Goal: Obtain resource: Download file/media

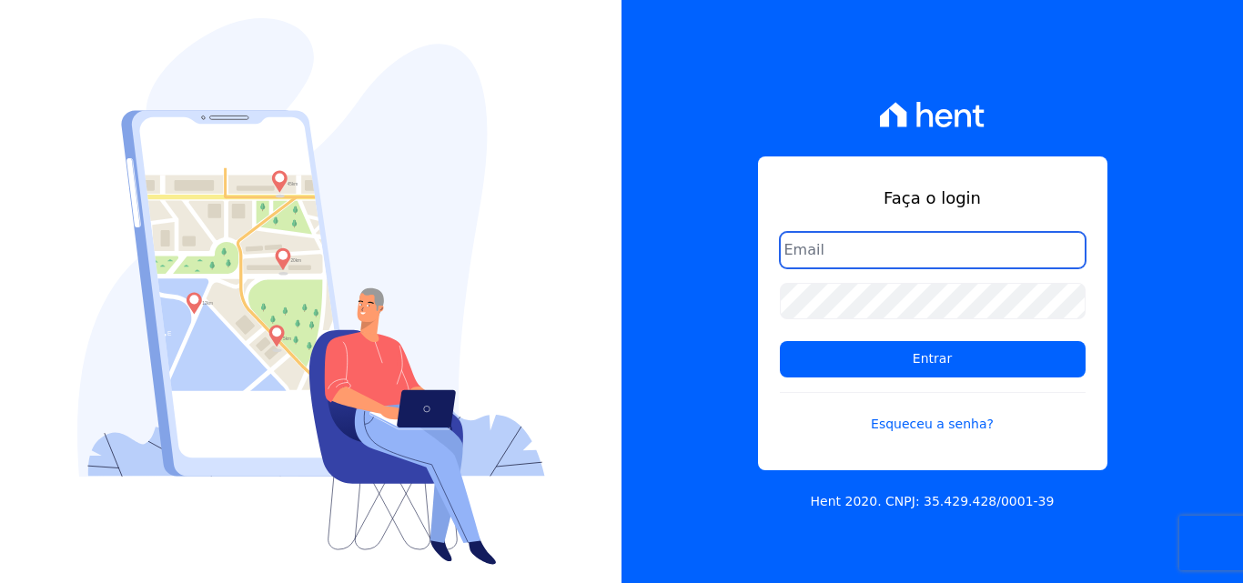
type input "[PERSON_NAME][EMAIL_ADDRESS][DOMAIN_NAME]"
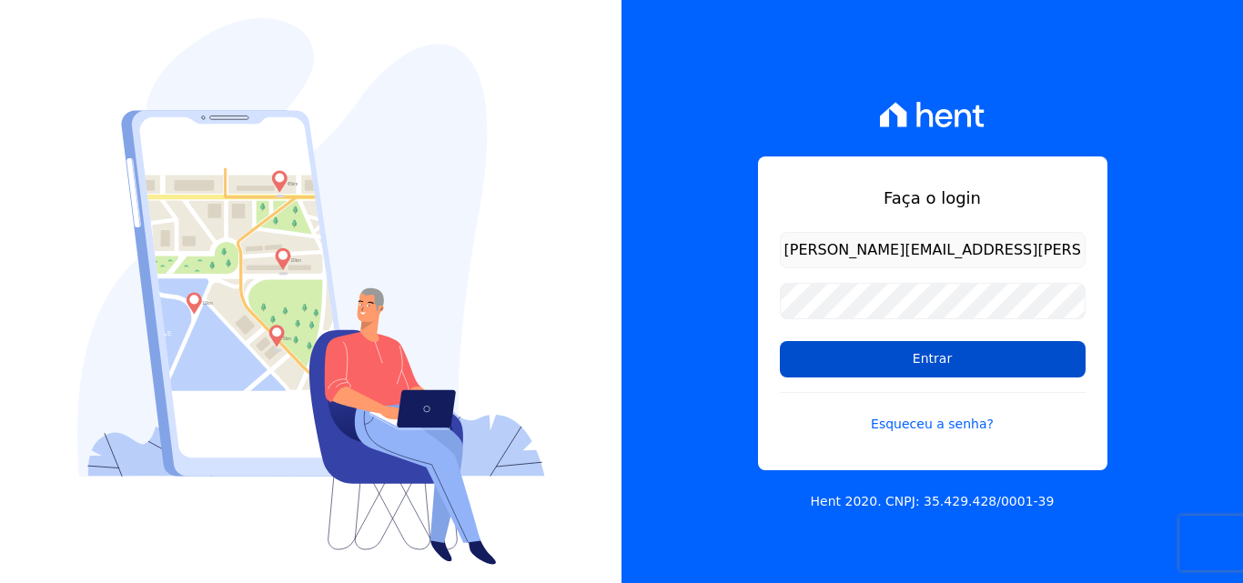
click at [952, 346] on input "Entrar" at bounding box center [933, 359] width 306 height 36
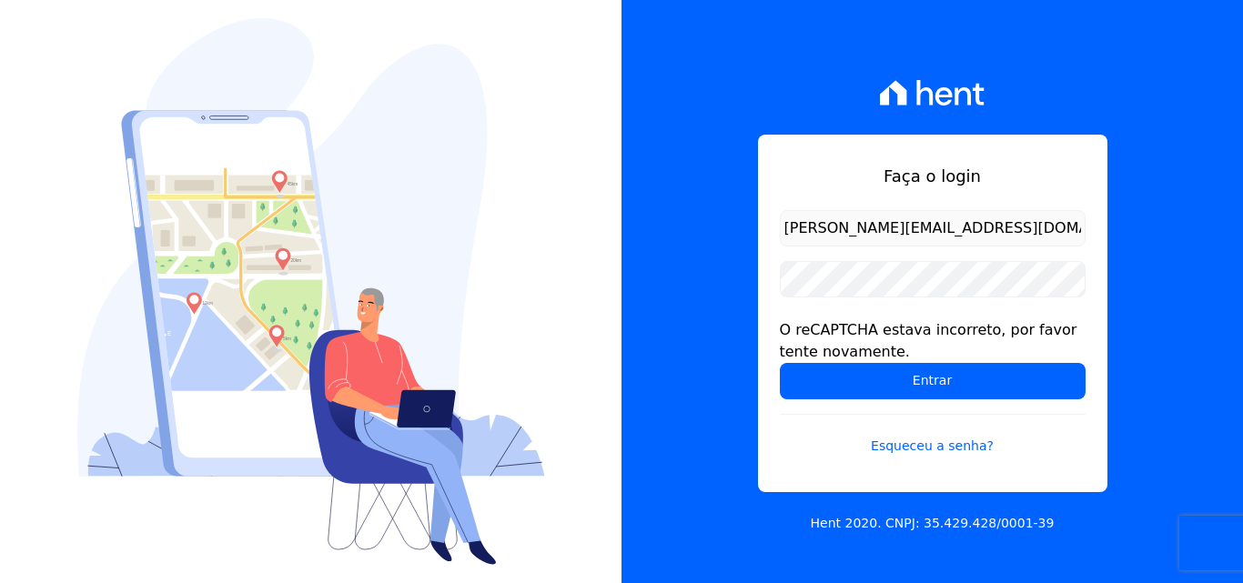
click at [844, 310] on form "[PERSON_NAME][EMAIL_ADDRESS][DOMAIN_NAME] O reCAPTCHA estava incorreto, por fav…" at bounding box center [933, 344] width 306 height 268
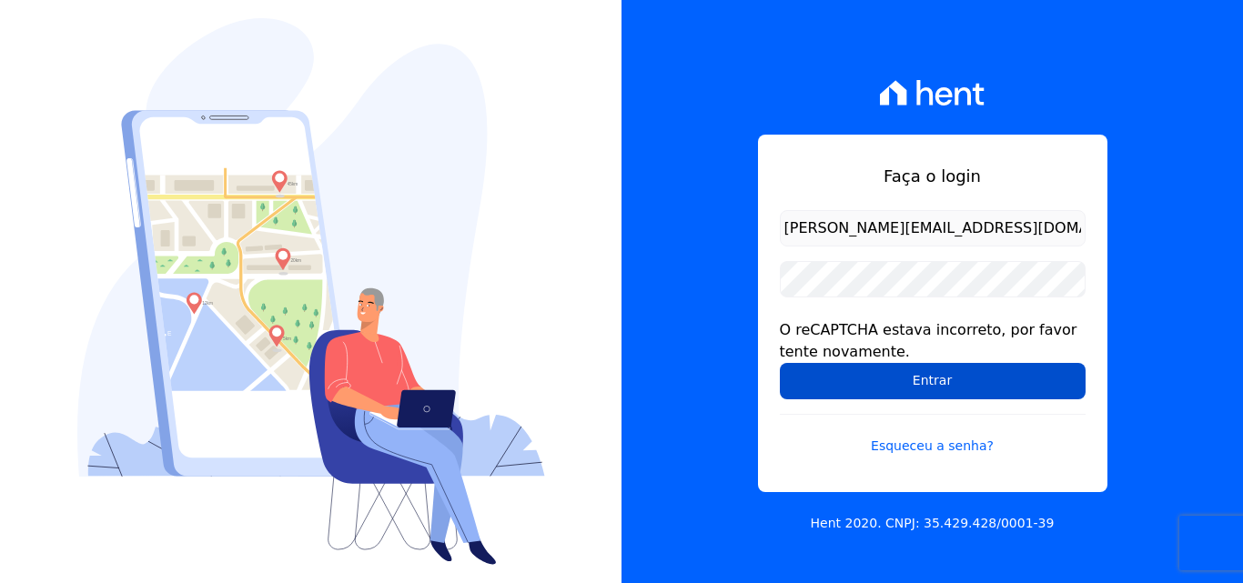
click at [839, 381] on input "Entrar" at bounding box center [933, 381] width 306 height 36
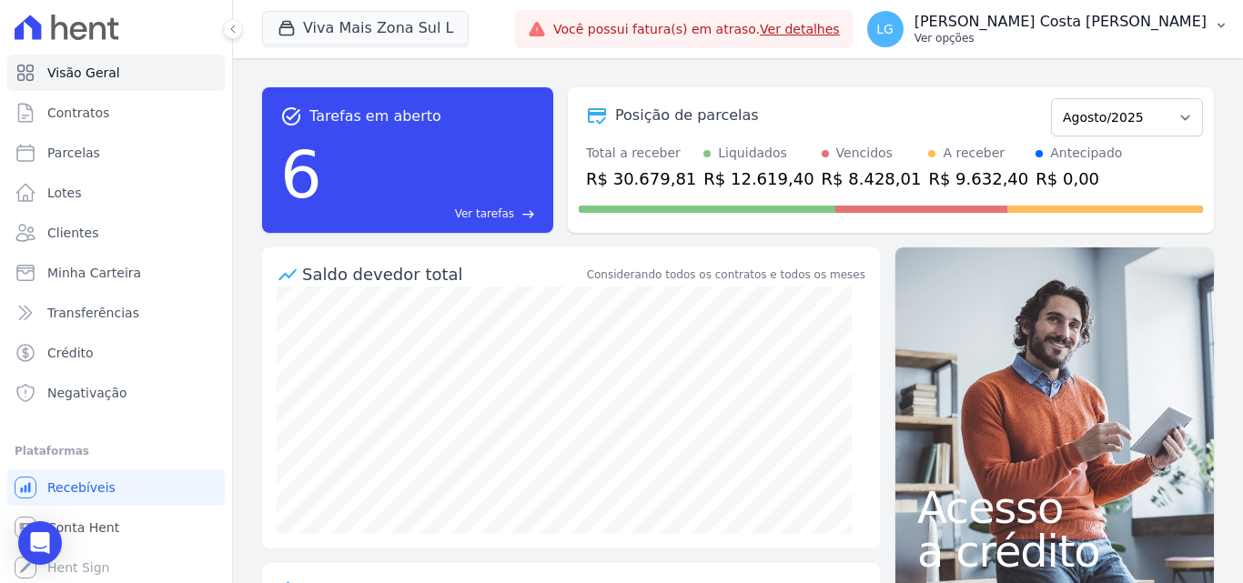
click at [1022, 29] on p "Luiz Guilherme Costa Nascimento" at bounding box center [1061, 22] width 292 height 18
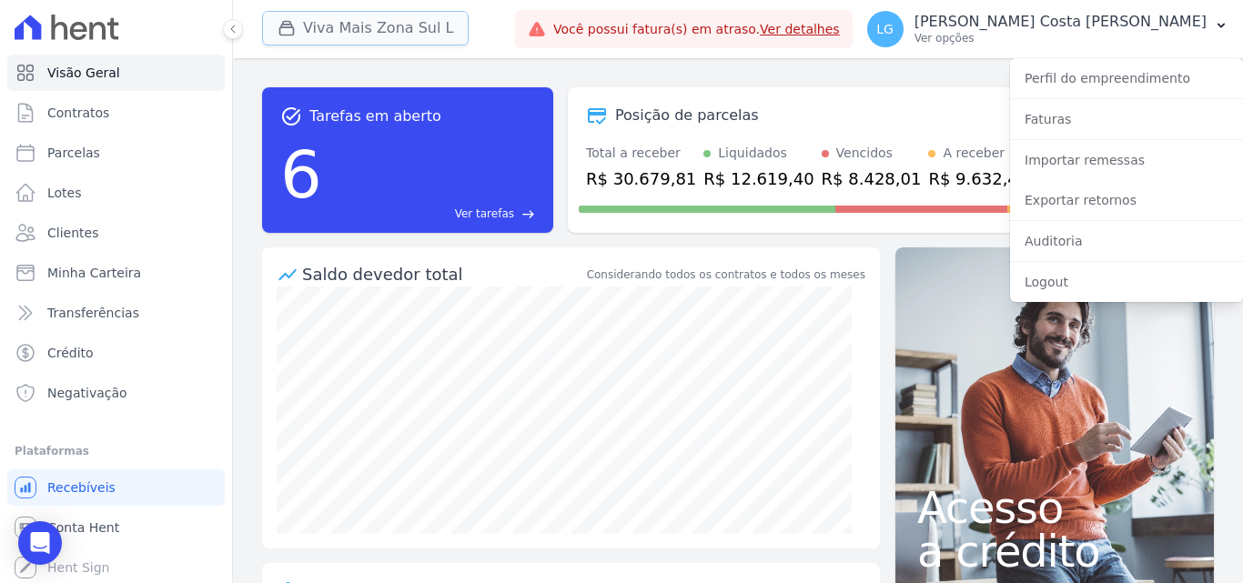
click at [401, 32] on button "Viva Mais Zona Sul L" at bounding box center [365, 28] width 207 height 35
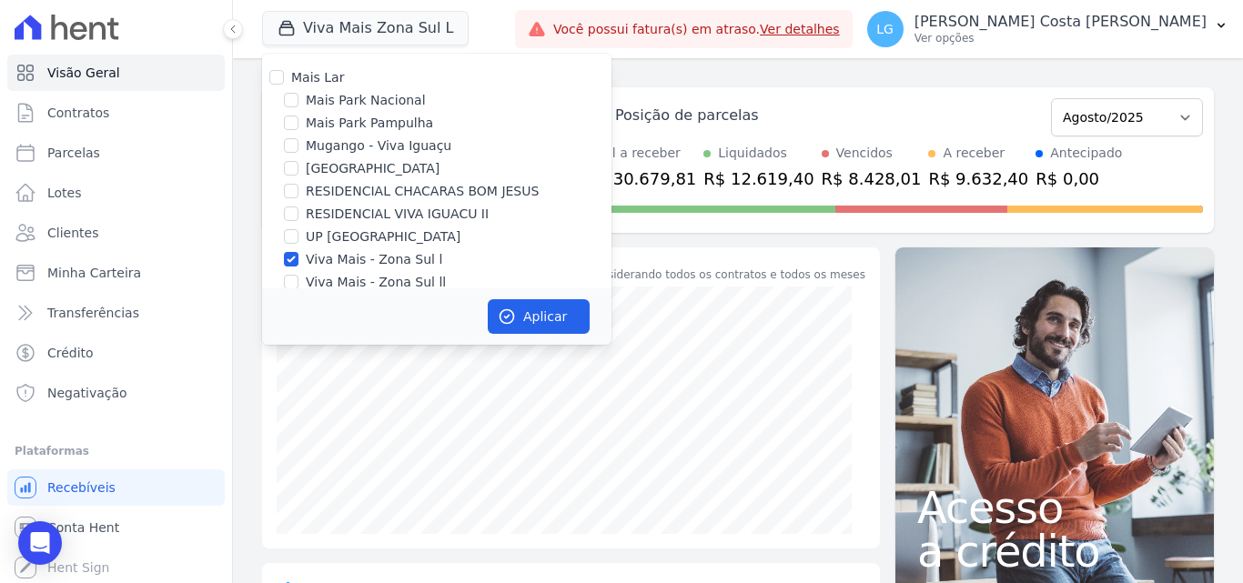
click at [298, 81] on label "Mais Lar" at bounding box center [317, 77] width 53 height 15
click at [284, 81] on input "Mais Lar" at bounding box center [276, 77] width 15 height 15
checkbox input "true"
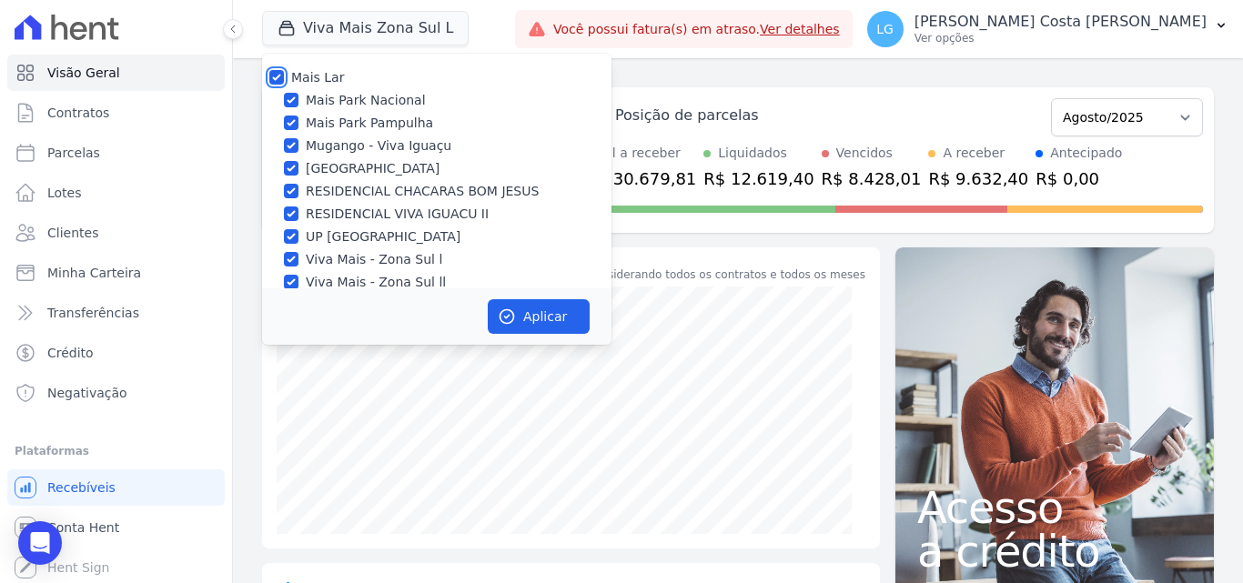
checkbox input "true"
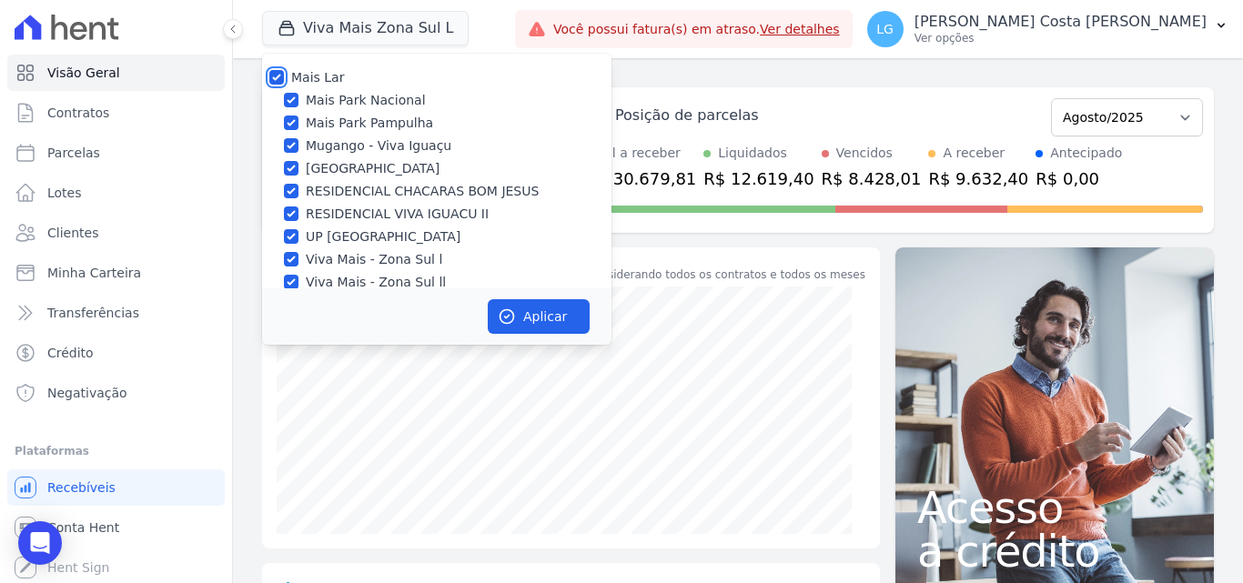
checkbox input "true"
click at [534, 320] on button "Aplicar" at bounding box center [539, 316] width 102 height 35
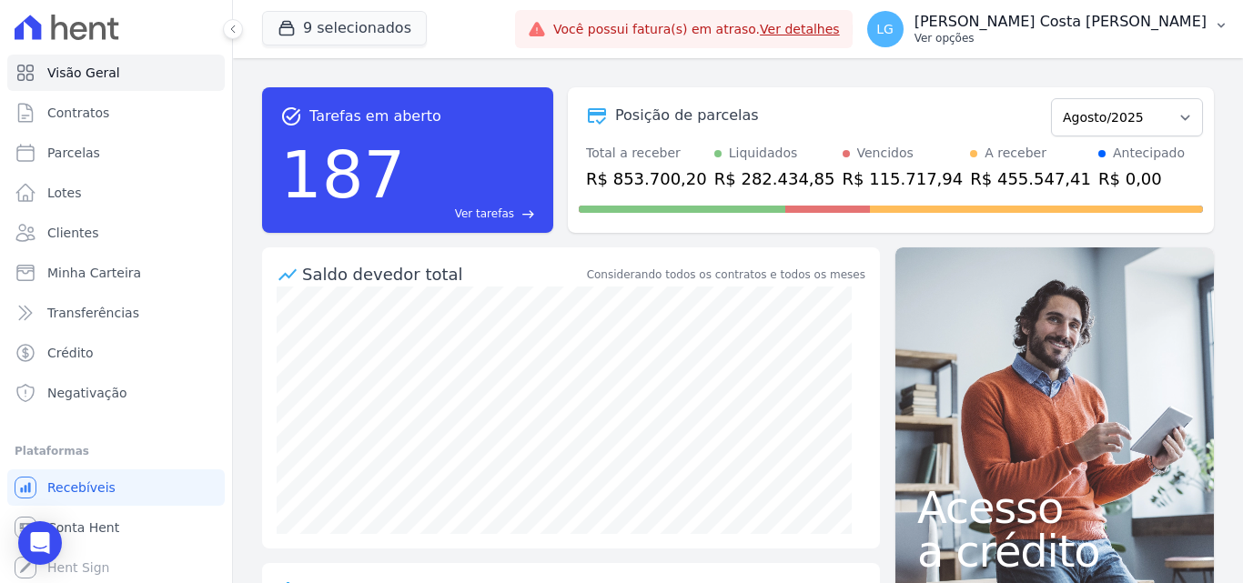
click at [1024, 29] on p "[PERSON_NAME] Costa [PERSON_NAME]" at bounding box center [1061, 22] width 292 height 18
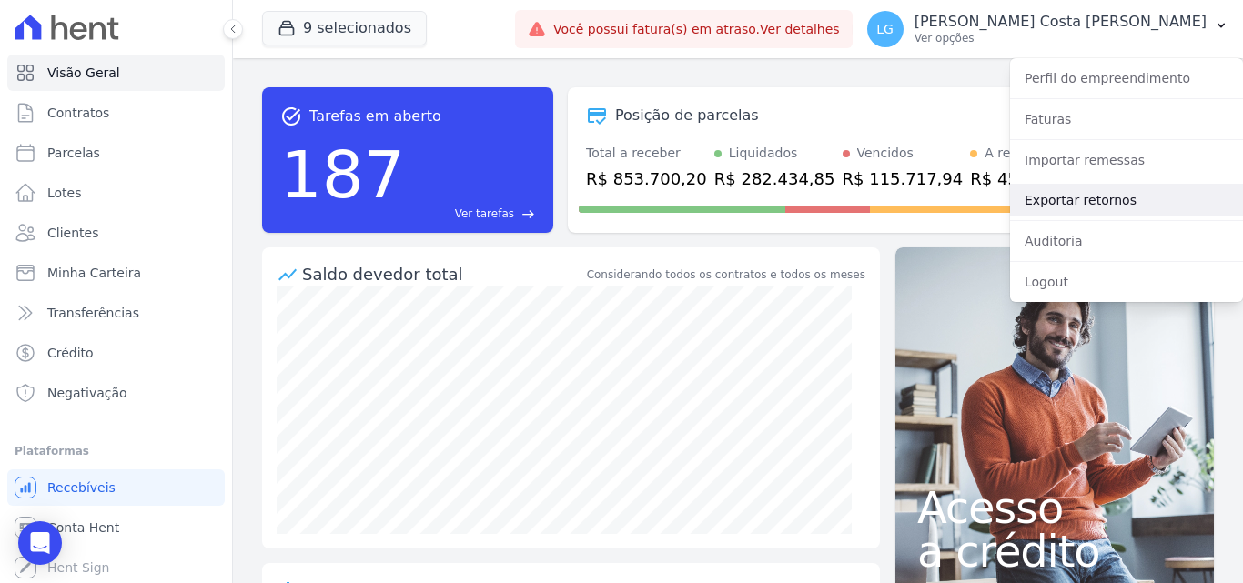
click at [1089, 196] on link "Exportar retornos" at bounding box center [1126, 200] width 233 height 33
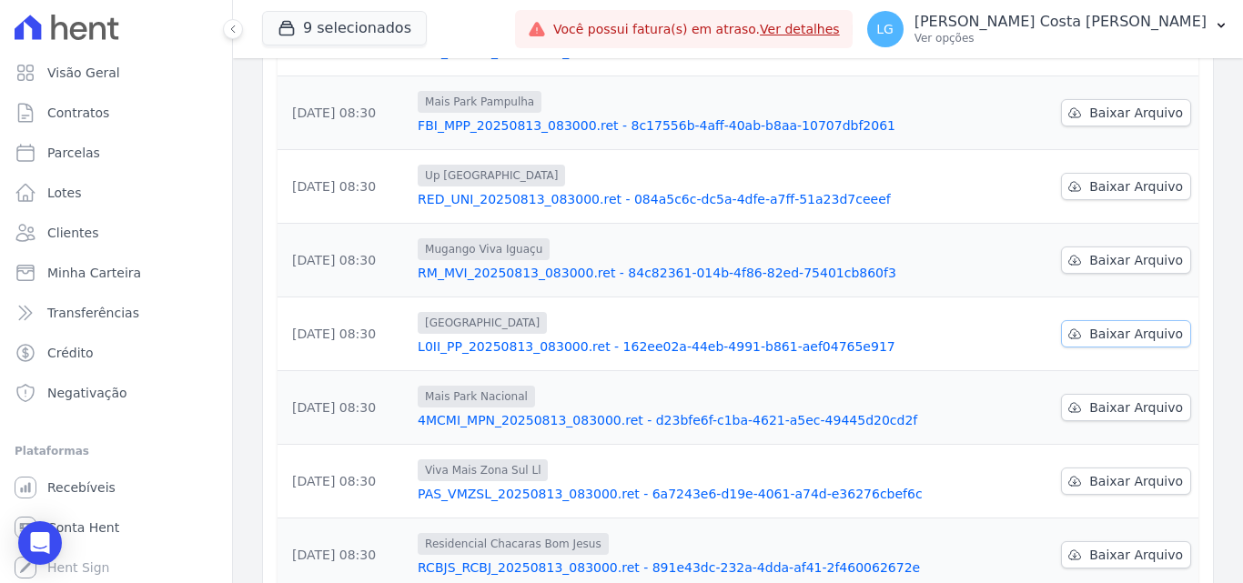
scroll to position [385, 0]
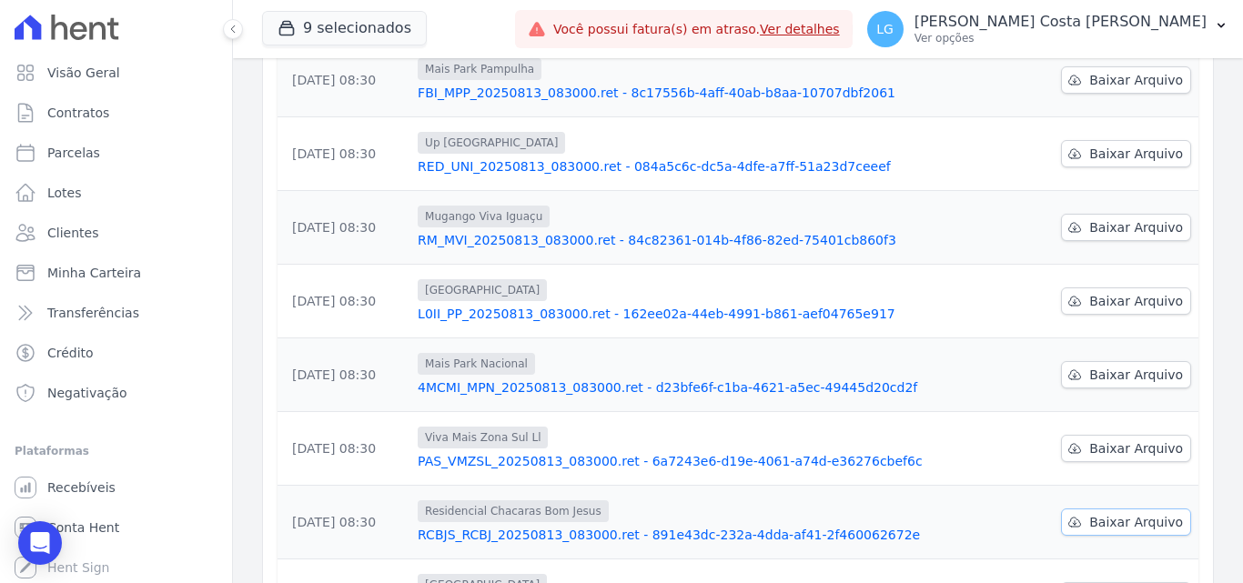
click at [1125, 513] on span "Baixar Arquivo" at bounding box center [1136, 522] width 94 height 18
click at [1131, 440] on span "Baixar Arquivo" at bounding box center [1136, 449] width 94 height 18
click at [1137, 366] on span "Baixar Arquivo" at bounding box center [1136, 375] width 94 height 18
click at [1147, 292] on span "Baixar Arquivo" at bounding box center [1136, 301] width 94 height 18
click at [1142, 218] on span "Baixar Arquivo" at bounding box center [1136, 227] width 94 height 18
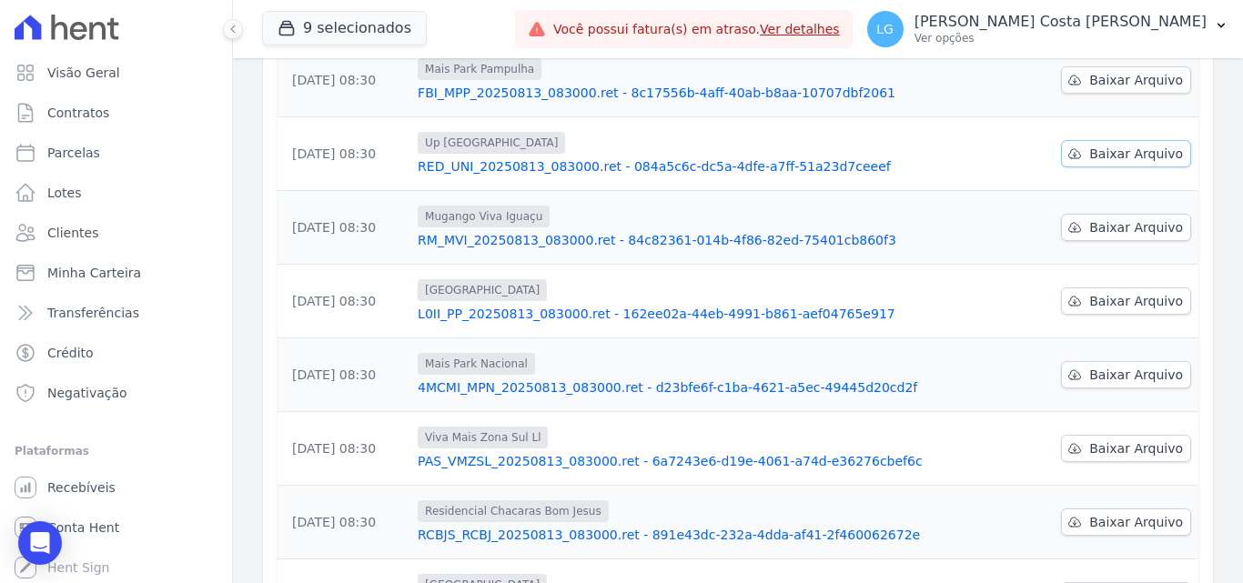
click at [1127, 145] on span "Baixar Arquivo" at bounding box center [1136, 154] width 94 height 18
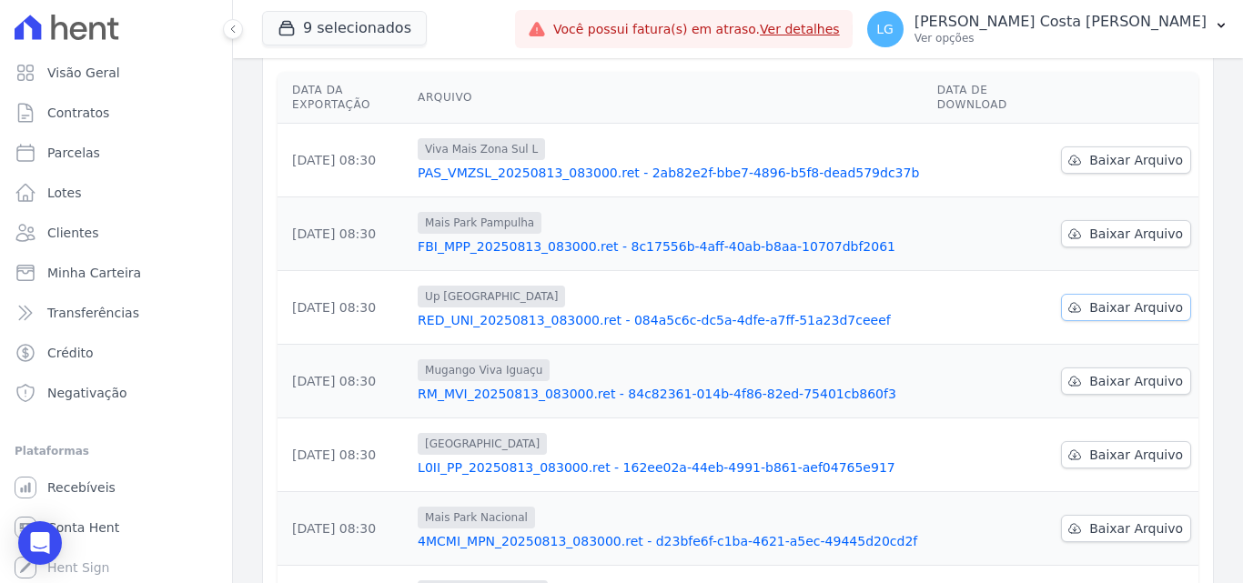
scroll to position [203, 0]
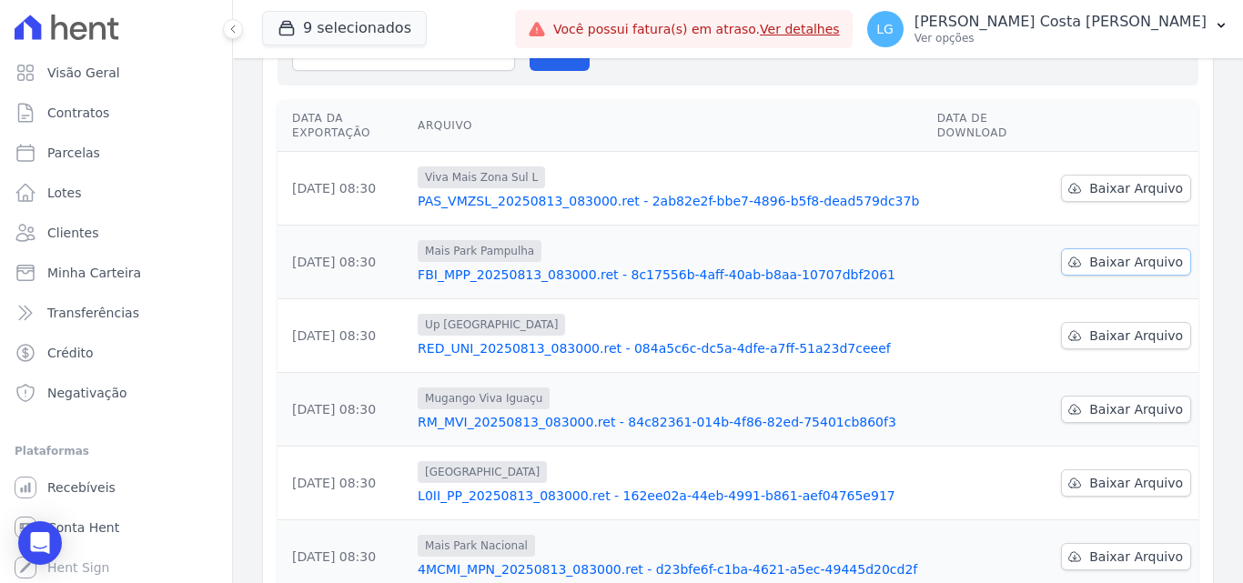
click at [1117, 253] on span "Baixar Arquivo" at bounding box center [1136, 262] width 94 height 18
click at [1129, 179] on span "Baixar Arquivo" at bounding box center [1136, 188] width 94 height 18
click at [1013, 26] on p "[PERSON_NAME] Costa [PERSON_NAME]" at bounding box center [1061, 22] width 292 height 18
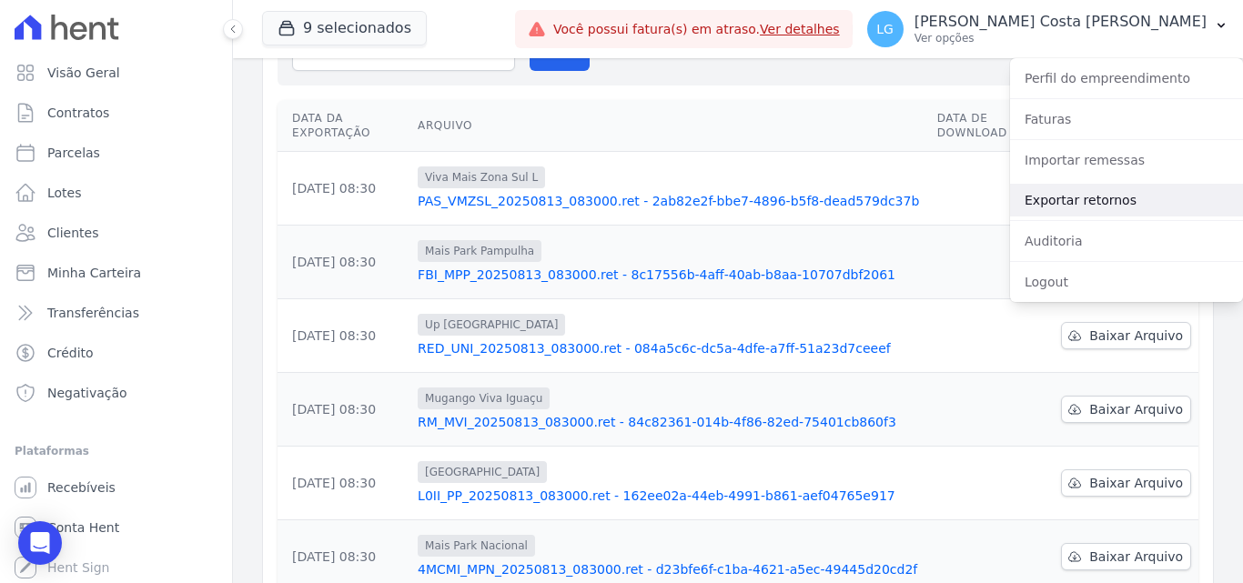
click at [1042, 199] on link "Exportar retornos" at bounding box center [1126, 200] width 233 height 33
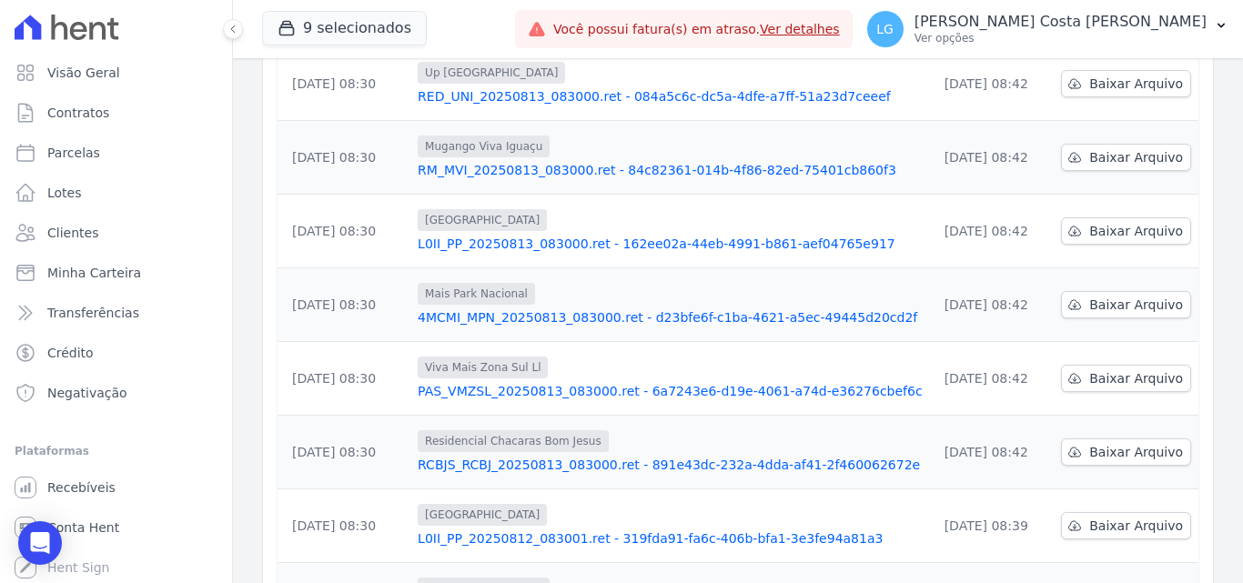
scroll to position [567, 0]
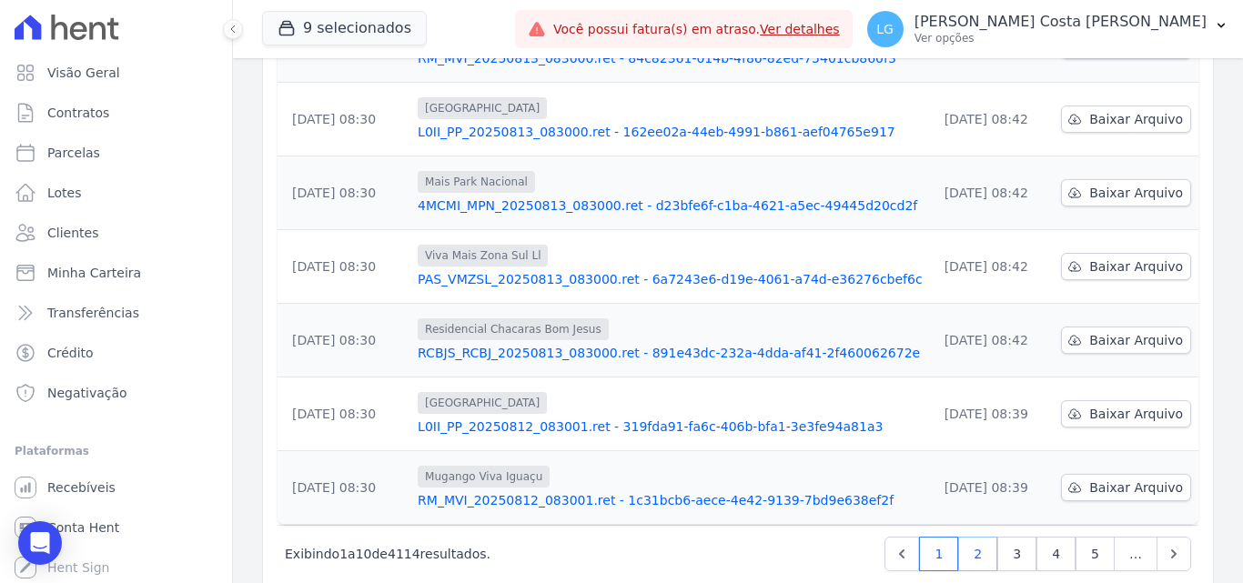
click at [970, 537] on link "2" at bounding box center [977, 554] width 39 height 35
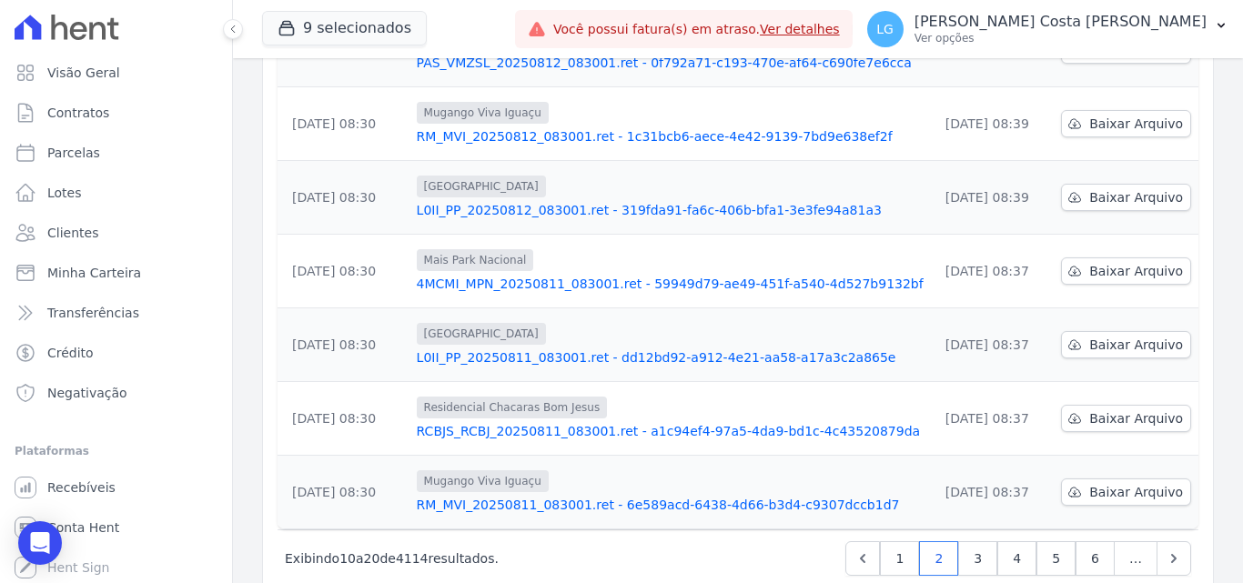
scroll to position [567, 0]
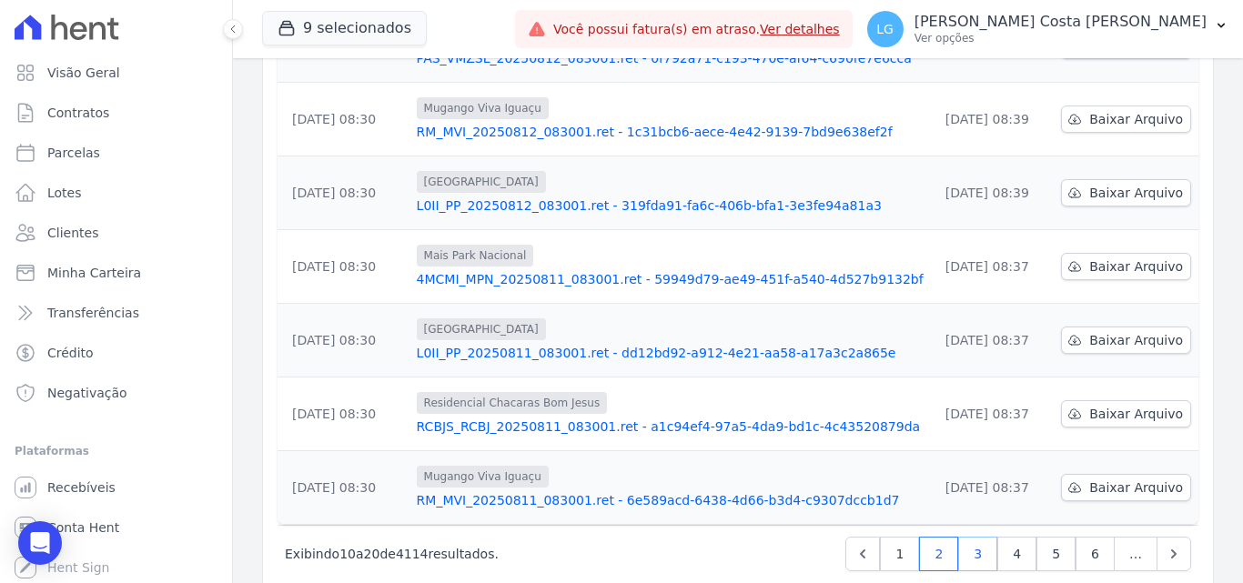
click at [972, 537] on link "3" at bounding box center [977, 554] width 39 height 35
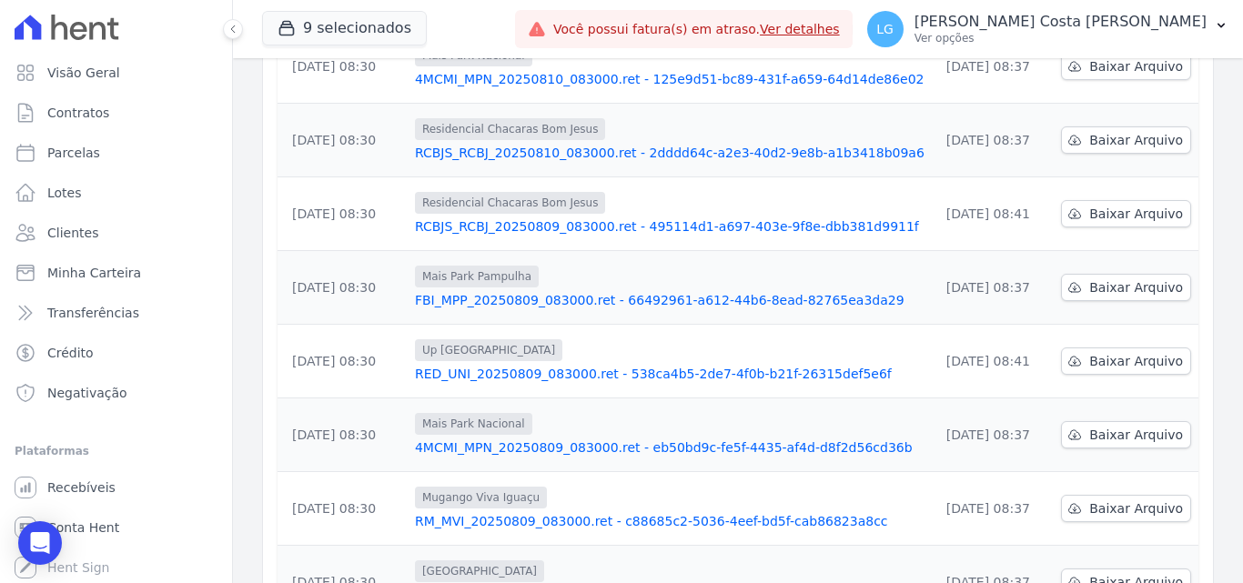
scroll to position [567, 0]
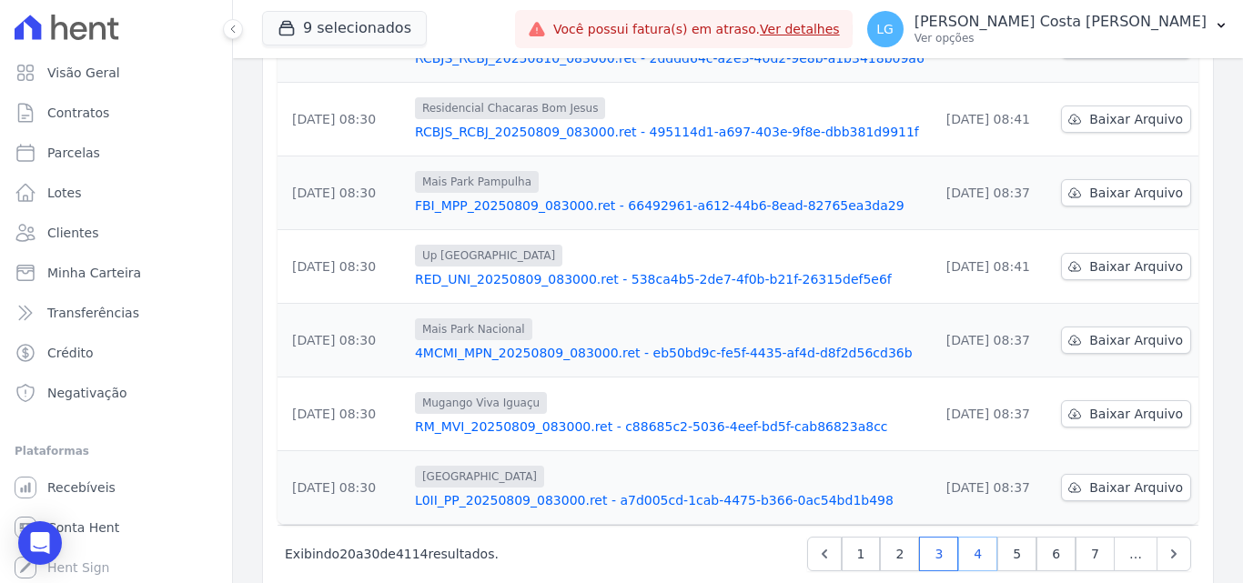
click at [970, 537] on link "4" at bounding box center [977, 554] width 39 height 35
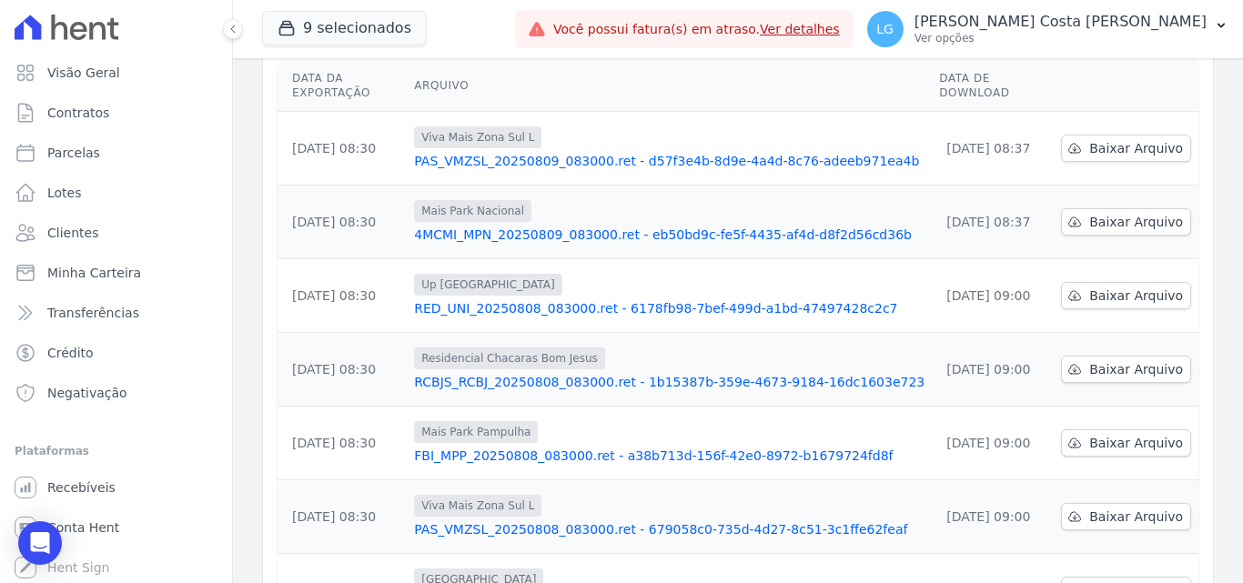
scroll to position [567, 0]
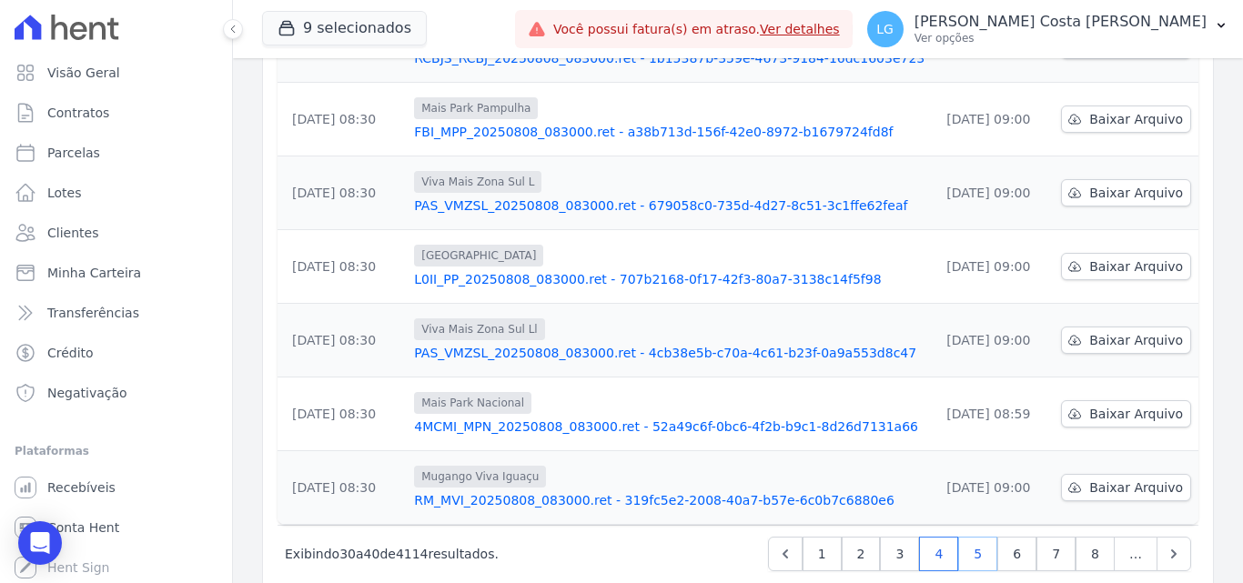
click at [969, 537] on link "5" at bounding box center [977, 554] width 39 height 35
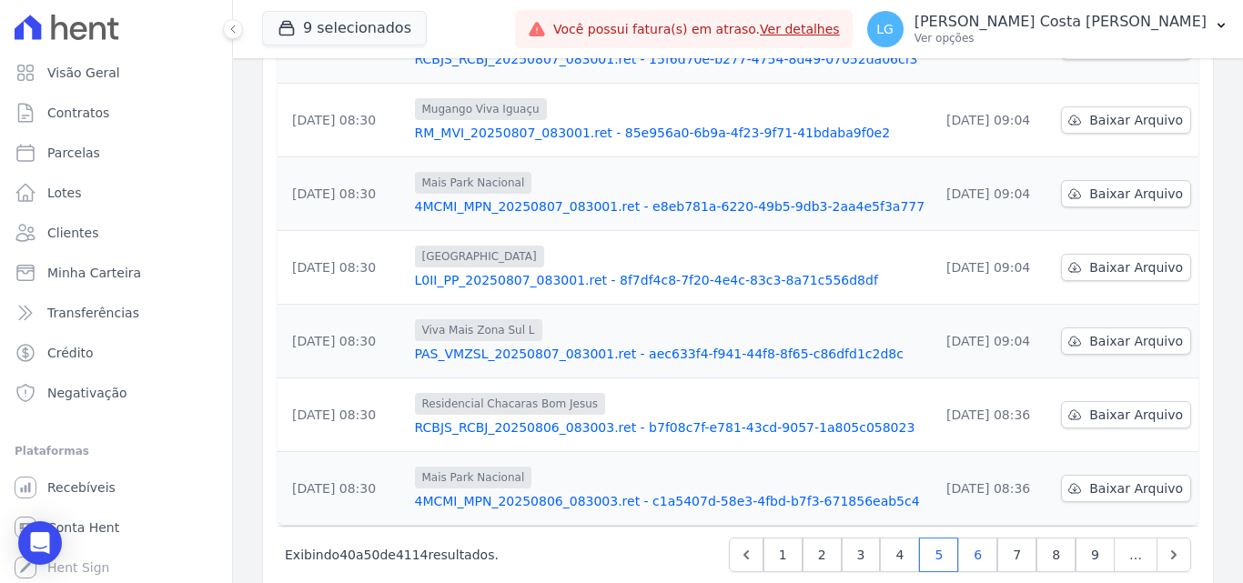
scroll to position [567, 0]
click at [972, 537] on link "6" at bounding box center [977, 554] width 39 height 35
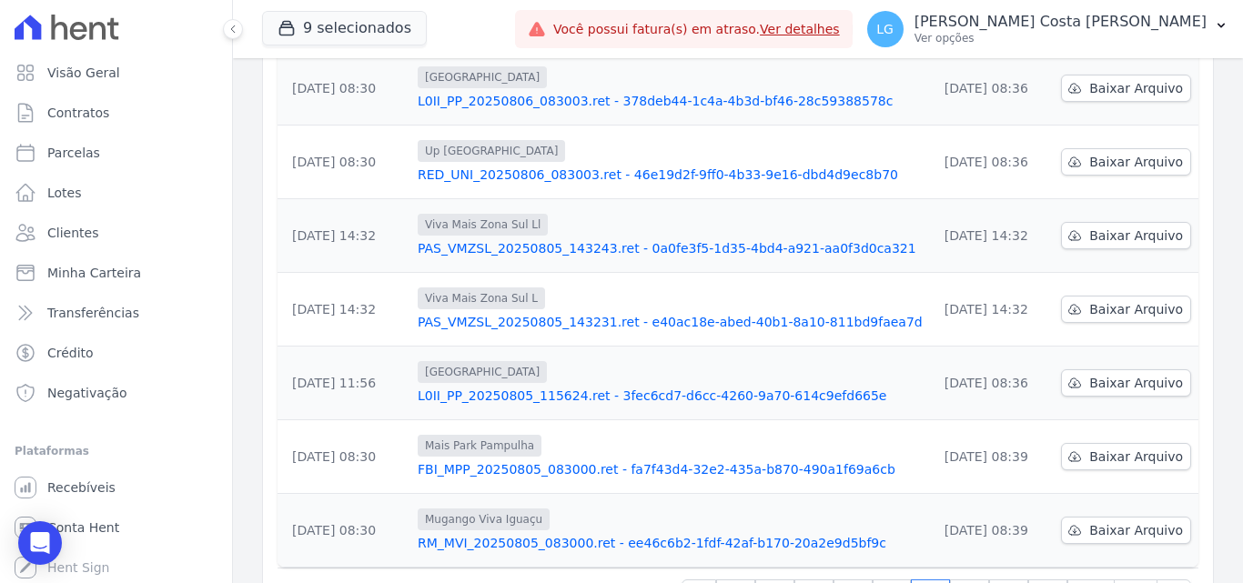
scroll to position [567, 0]
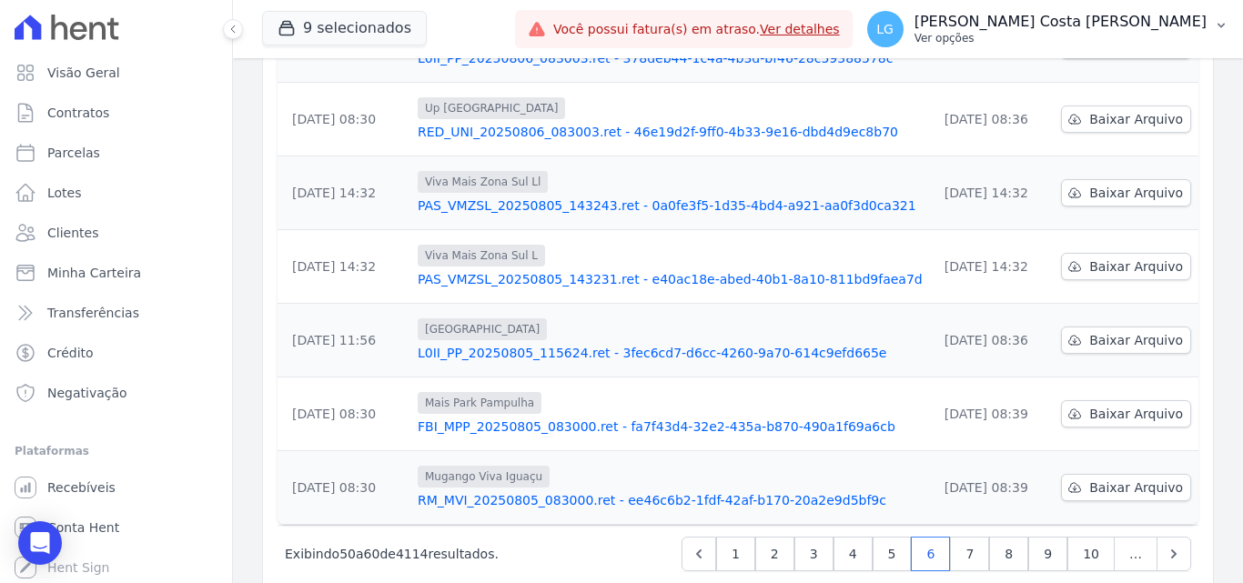
click at [1138, 20] on p "[PERSON_NAME] Costa [PERSON_NAME]" at bounding box center [1061, 22] width 292 height 18
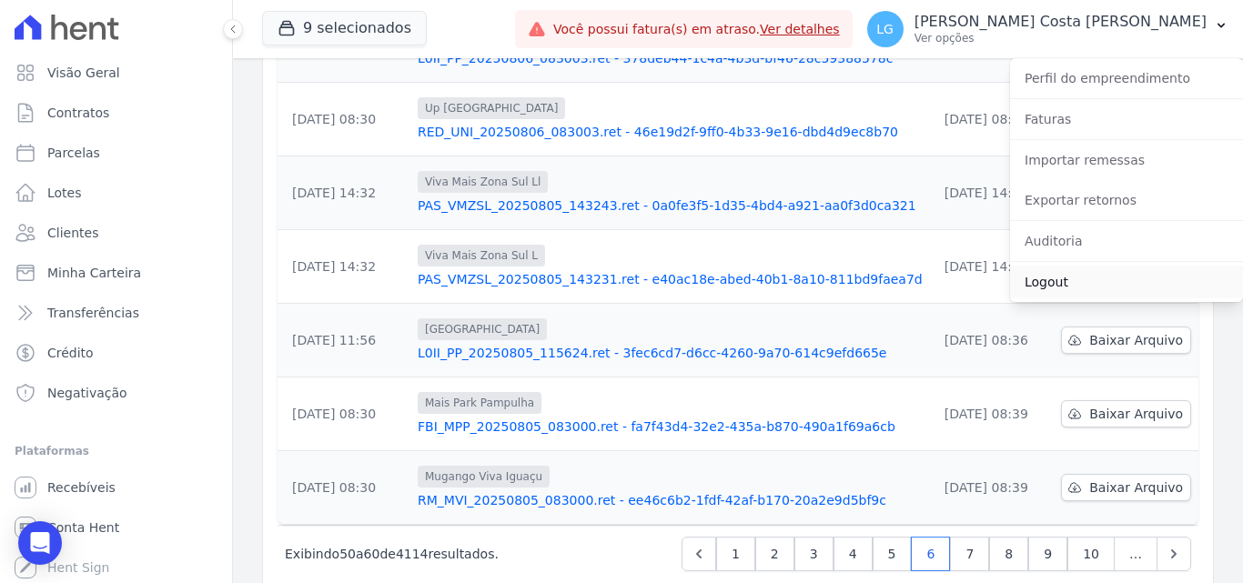
click at [1058, 286] on link "Logout" at bounding box center [1126, 282] width 233 height 33
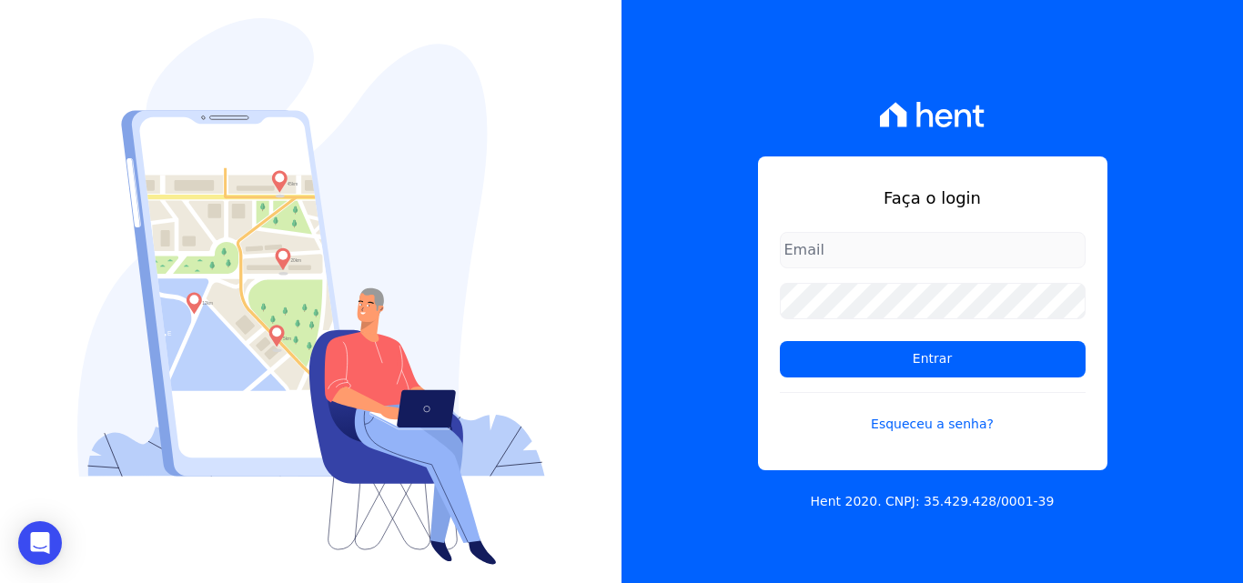
type input "[PERSON_NAME][EMAIL_ADDRESS][PERSON_NAME][DOMAIN_NAME]"
type input "[PERSON_NAME][EMAIL_ADDRESS][DOMAIN_NAME]"
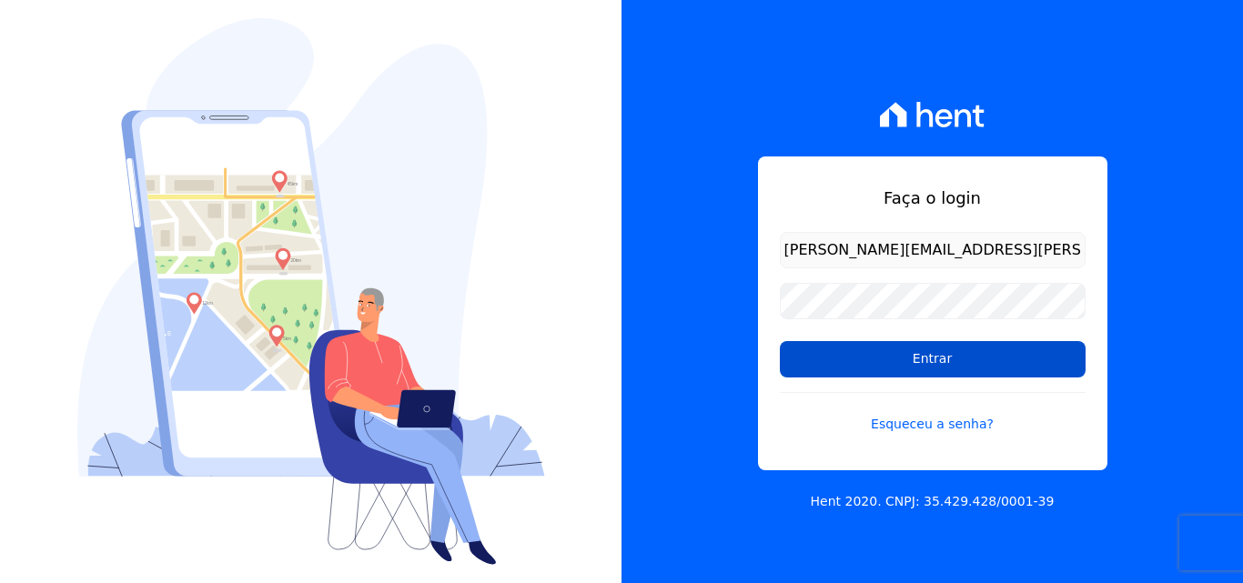
click at [842, 347] on input "Entrar" at bounding box center [933, 359] width 306 height 36
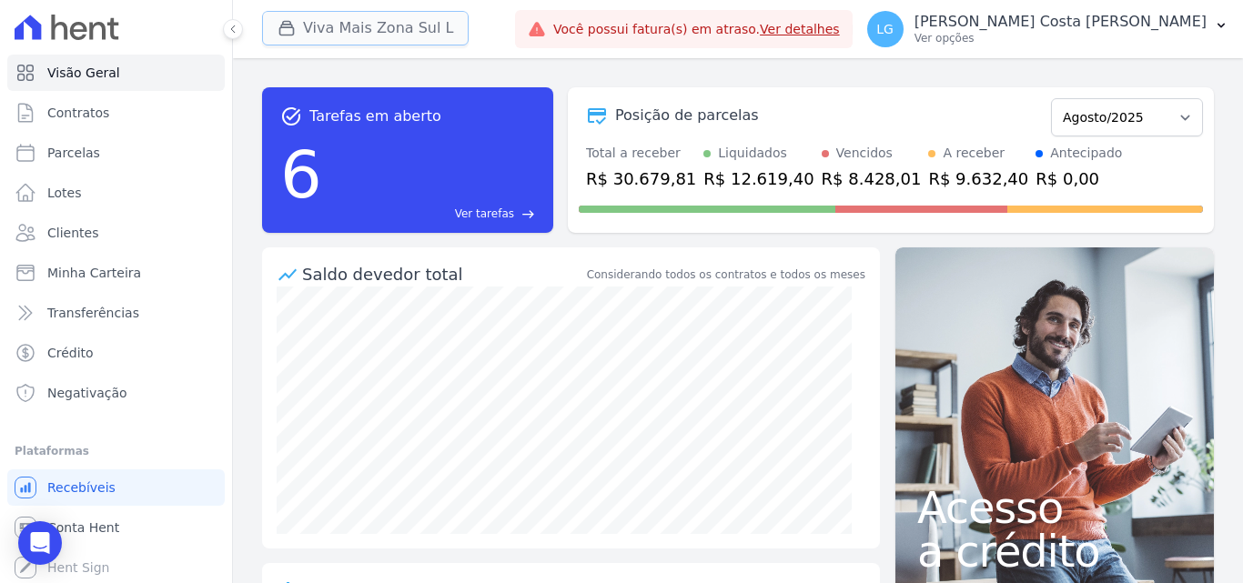
click at [400, 36] on button "Viva Mais Zona Sul L" at bounding box center [365, 28] width 207 height 35
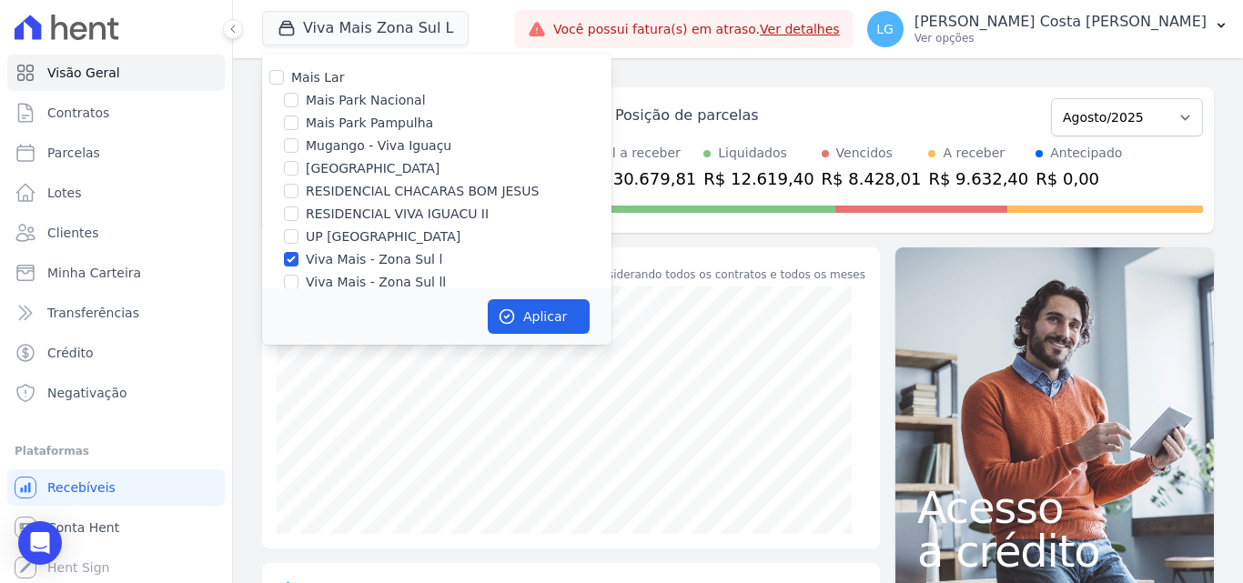
click at [365, 264] on label "Viva Mais - Zona Sul l" at bounding box center [374, 259] width 136 height 19
click at [298, 264] on input "Viva Mais - Zona Sul l" at bounding box center [291, 259] width 15 height 15
checkbox input "false"
click at [366, 100] on label "Mais Park Nacional" at bounding box center [366, 100] width 120 height 19
click at [298, 100] on input "Mais Park Nacional" at bounding box center [291, 100] width 15 height 15
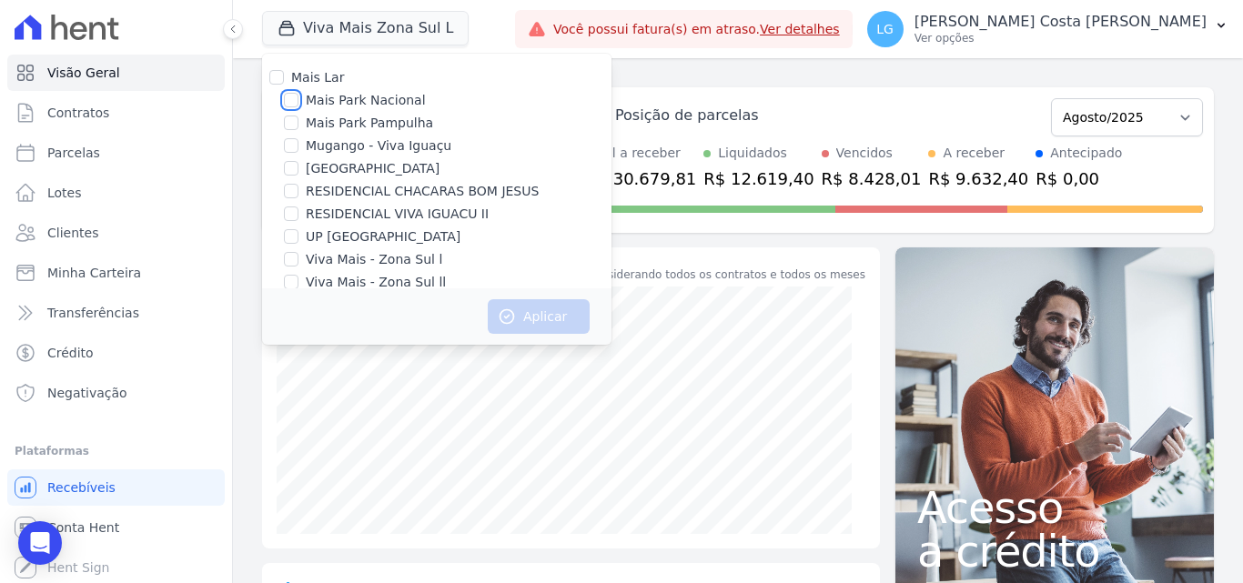
checkbox input "true"
click at [510, 306] on button "Aplicar" at bounding box center [539, 316] width 102 height 35
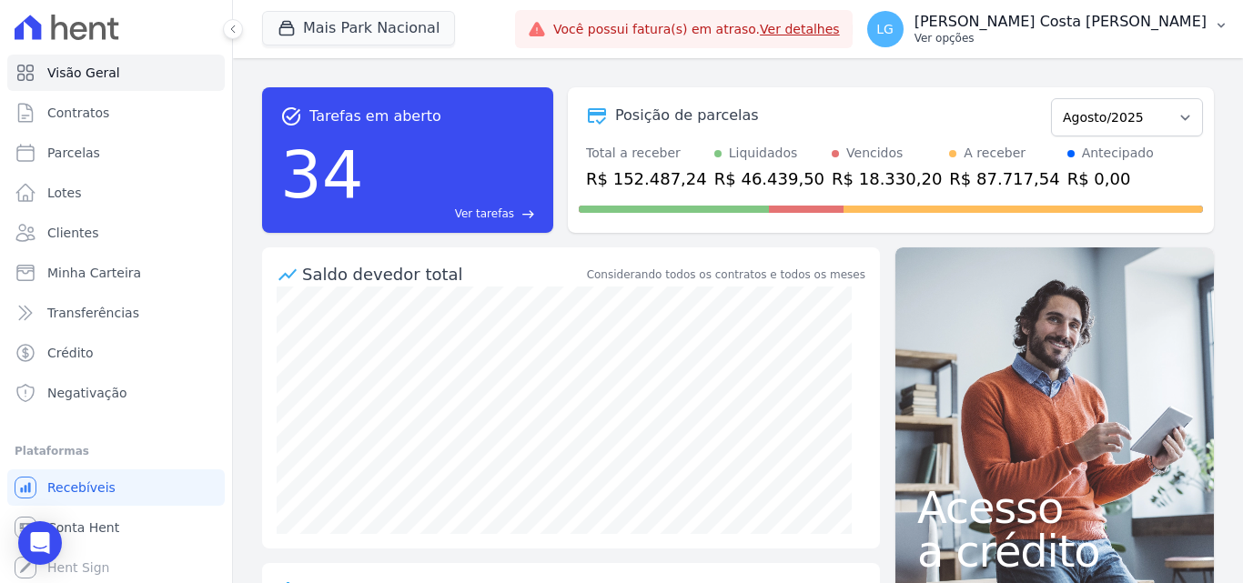
click at [1034, 22] on p "[PERSON_NAME] Costa [PERSON_NAME]" at bounding box center [1061, 22] width 292 height 18
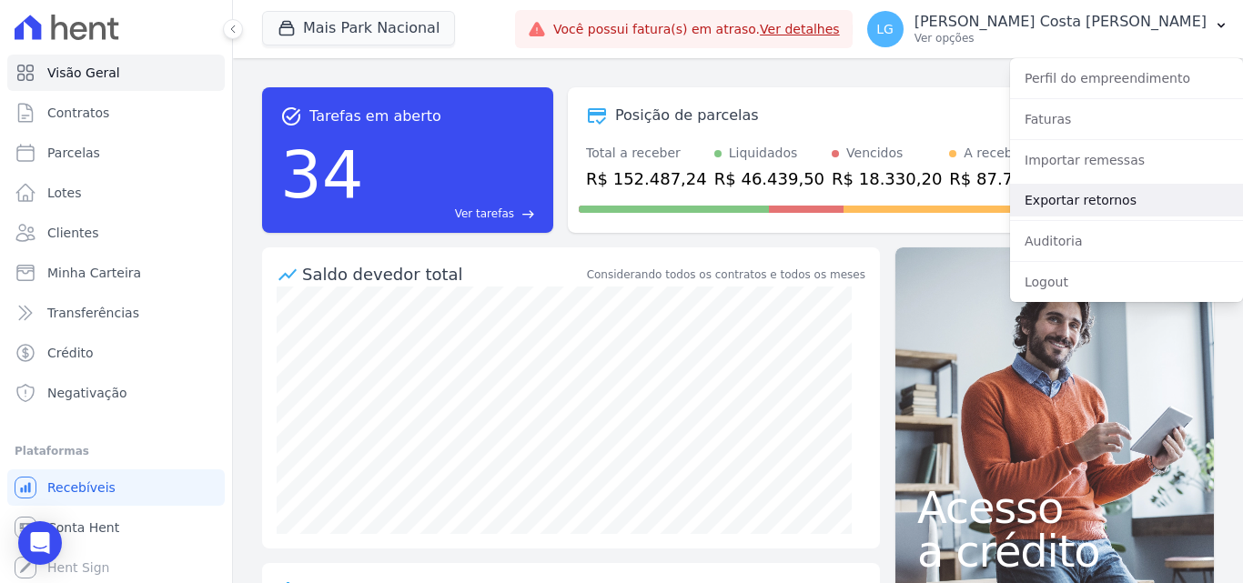
click at [1072, 195] on link "Exportar retornos" at bounding box center [1126, 200] width 233 height 33
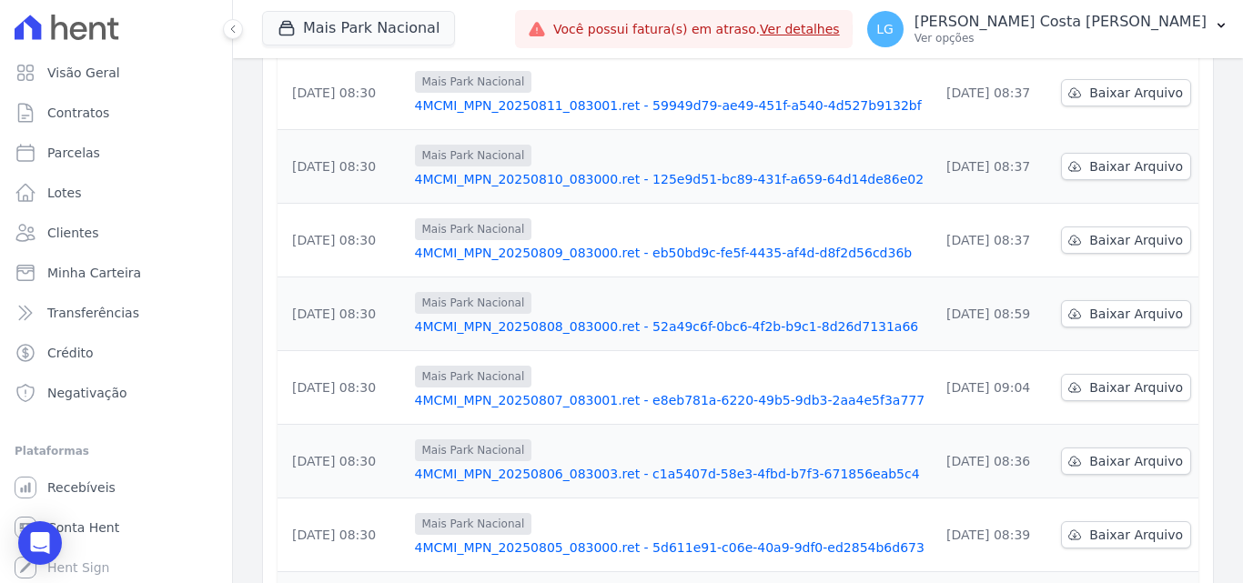
scroll to position [567, 0]
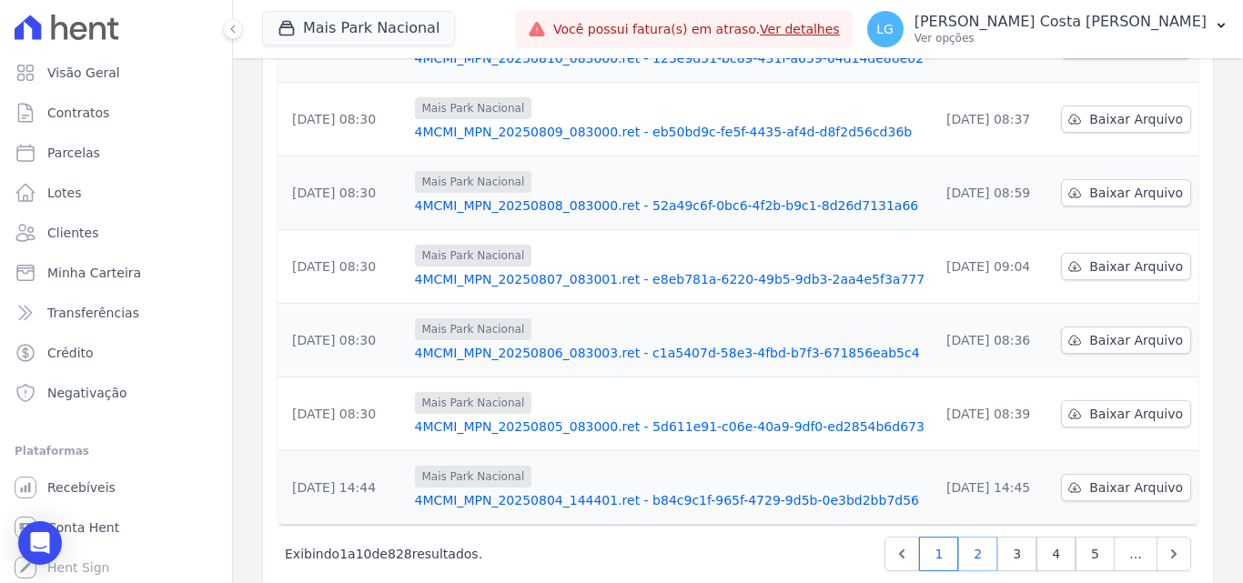
click at [983, 537] on link "2" at bounding box center [977, 554] width 39 height 35
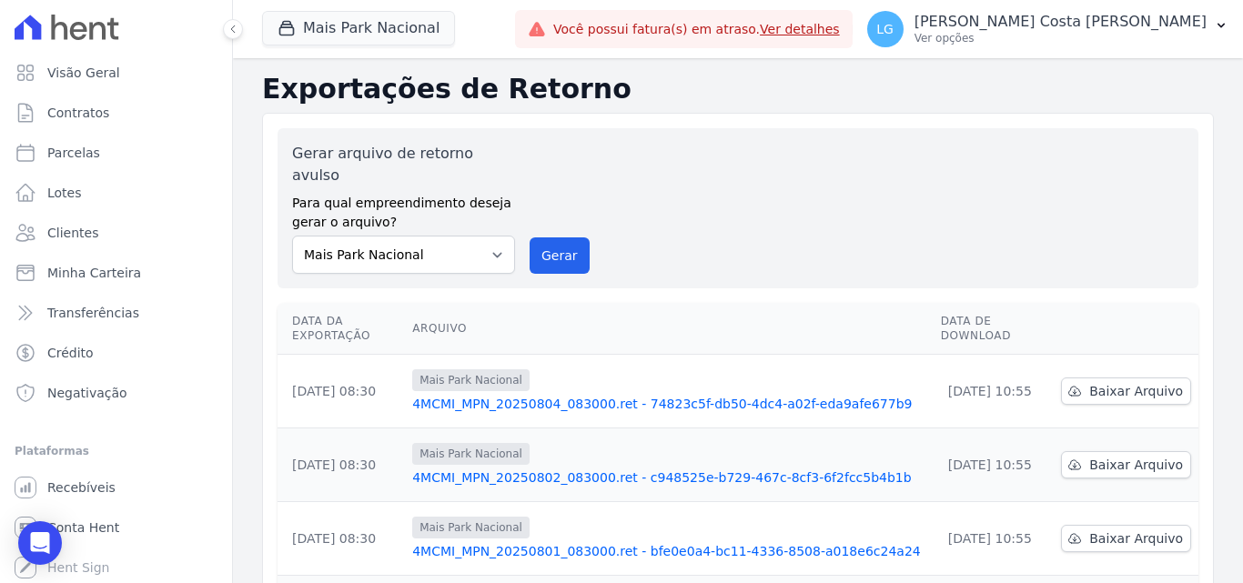
scroll to position [567, 0]
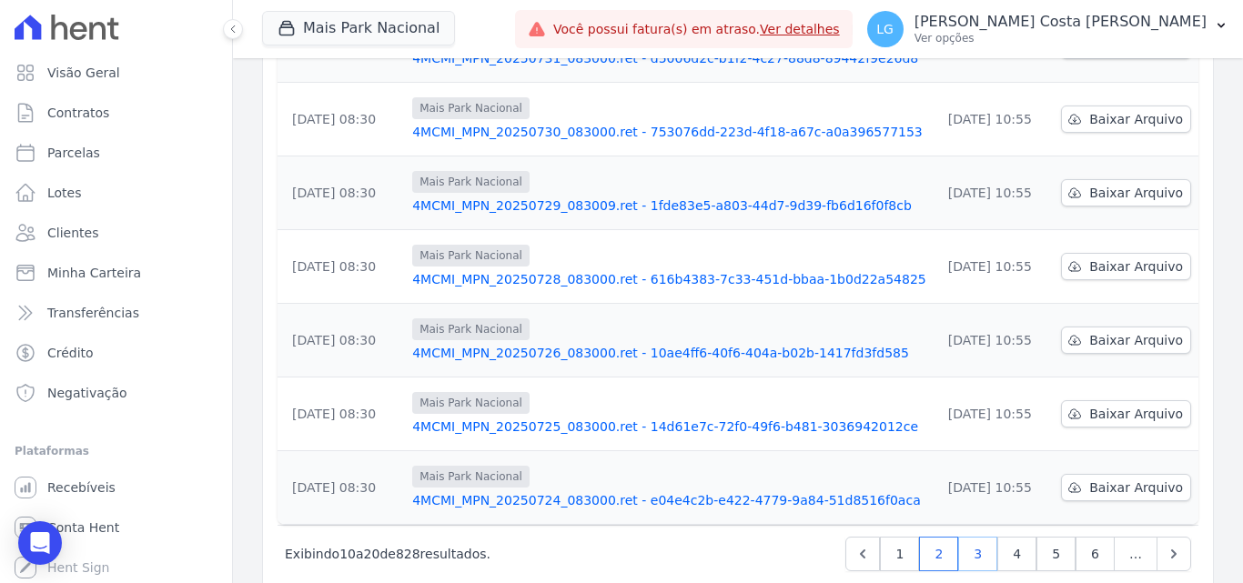
click at [980, 537] on link "3" at bounding box center [977, 554] width 39 height 35
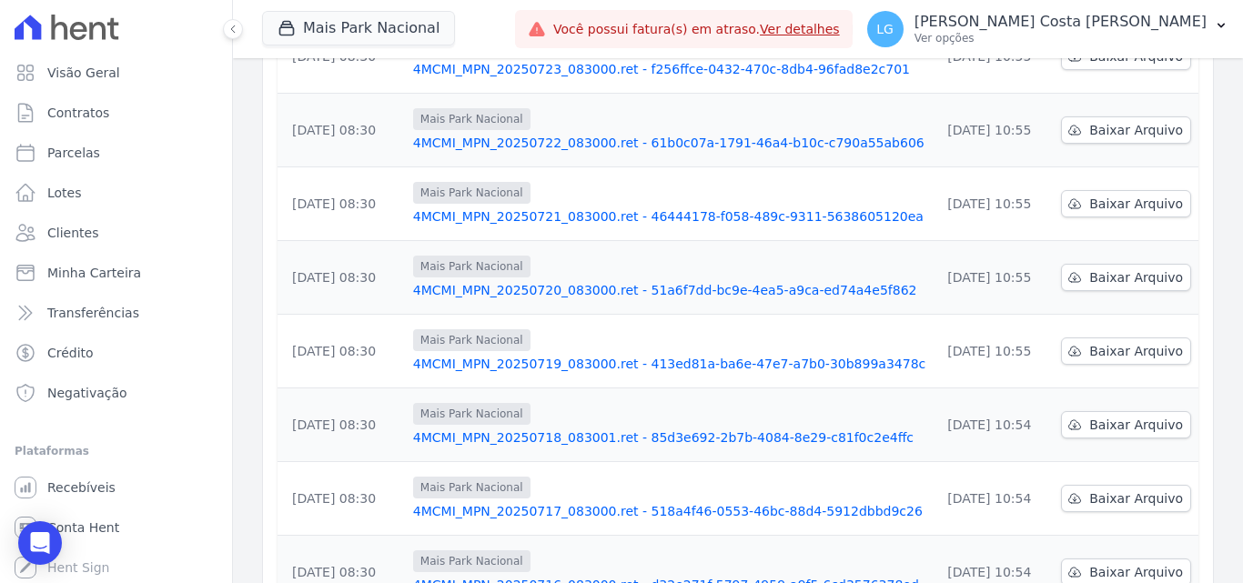
scroll to position [567, 0]
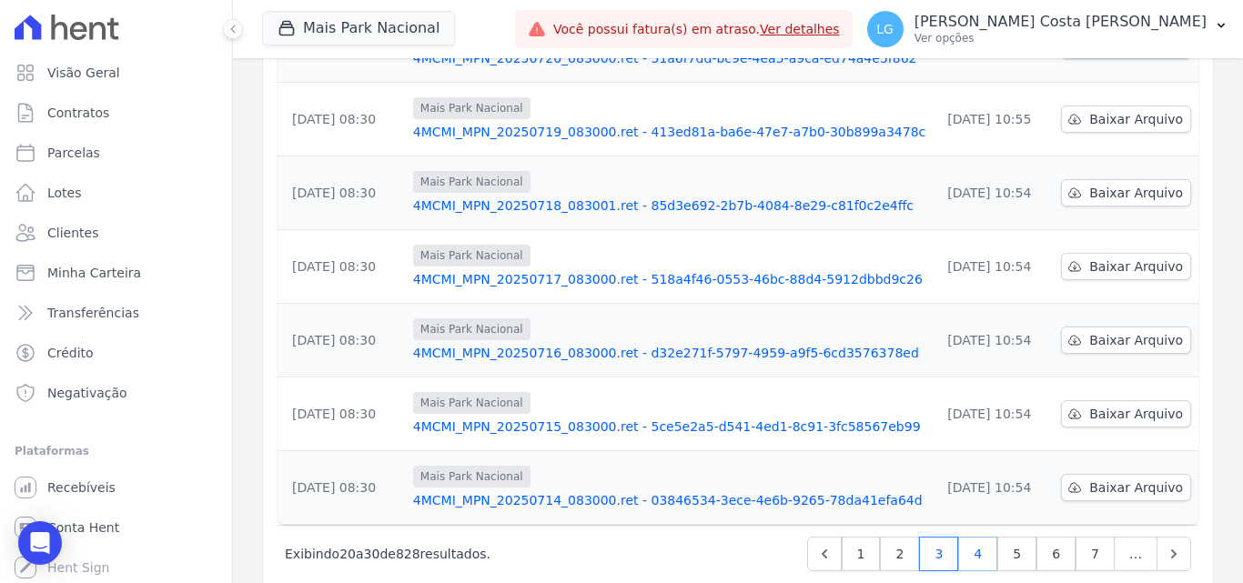
click at [975, 537] on link "4" at bounding box center [977, 554] width 39 height 35
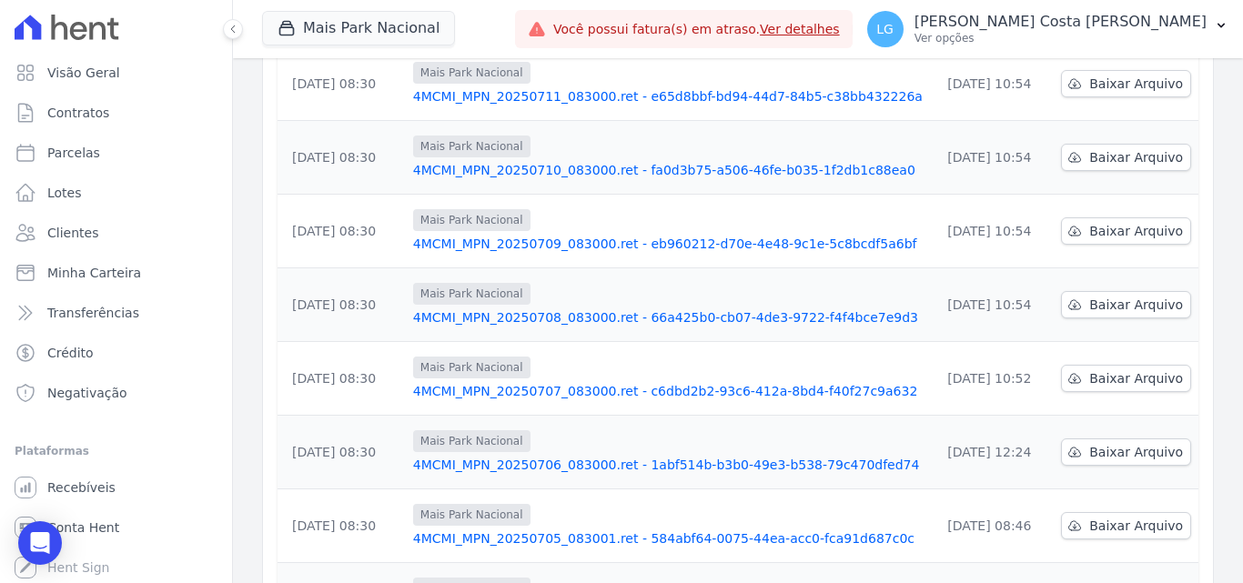
scroll to position [364, 0]
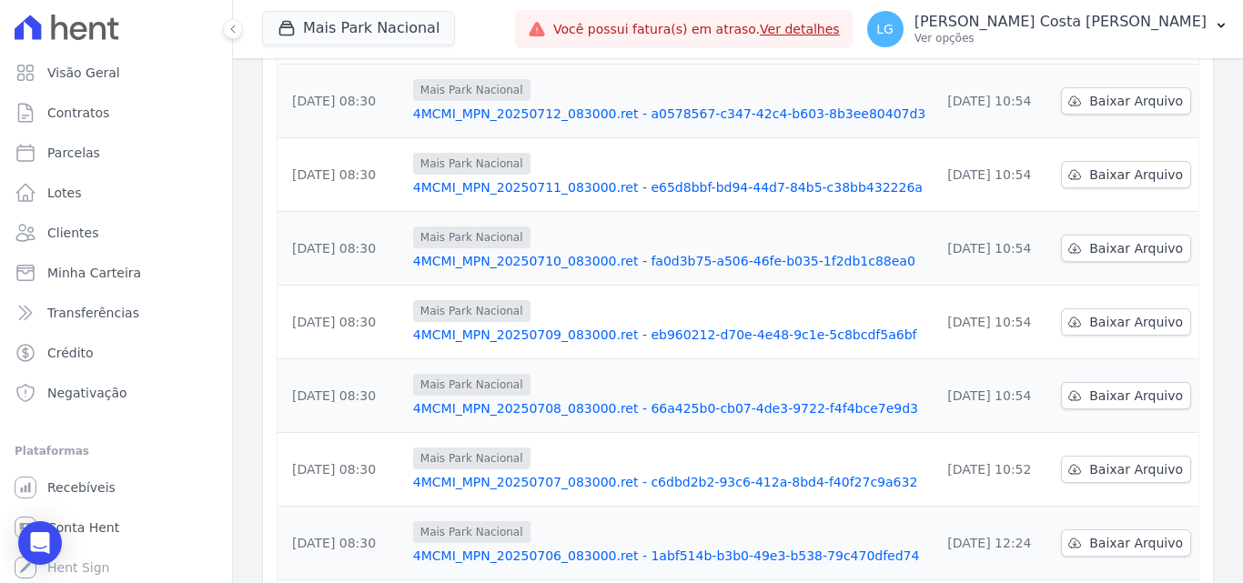
click at [617, 178] on link "4MCMI_MPN_20250711_083000.ret - e65d8bbf-bd94-44d7-84b5-c38bb432226a" at bounding box center [669, 187] width 512 height 18
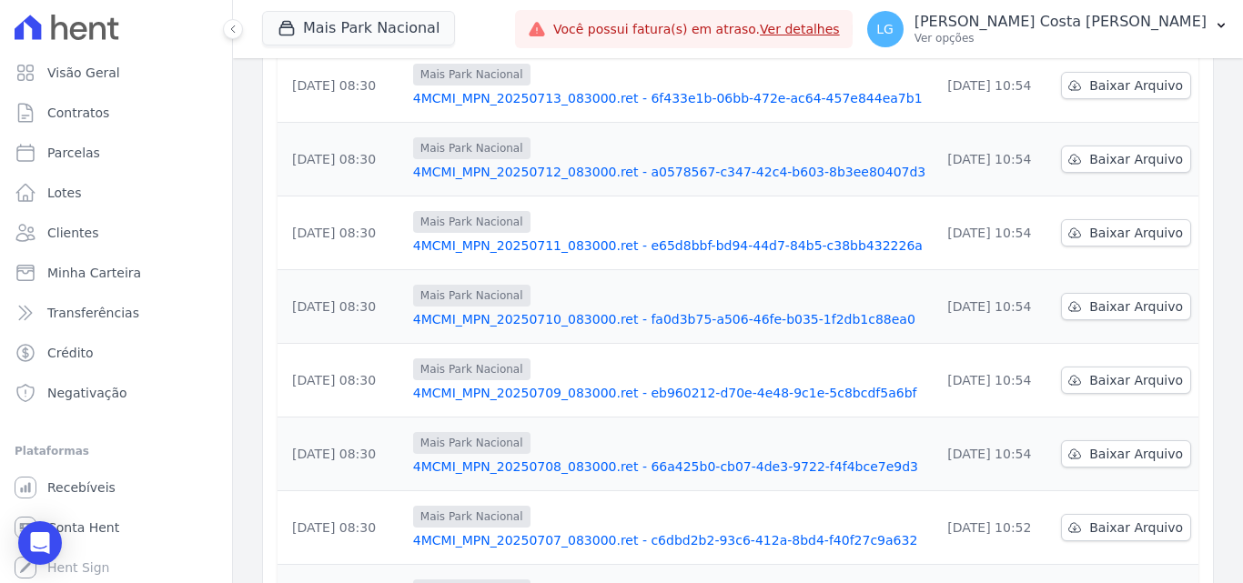
scroll to position [273, 0]
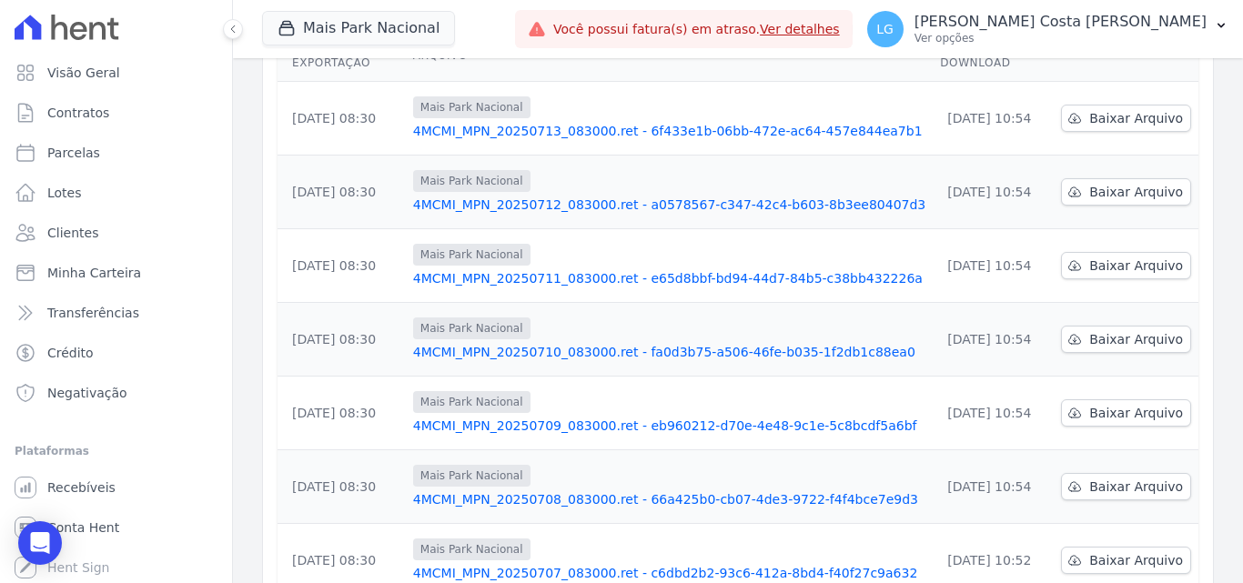
click at [498, 196] on link "4MCMI_MPN_20250712_083000.ret - a0578567-c347-42c4-b603-8b3ee80407d3" at bounding box center [669, 205] width 512 height 18
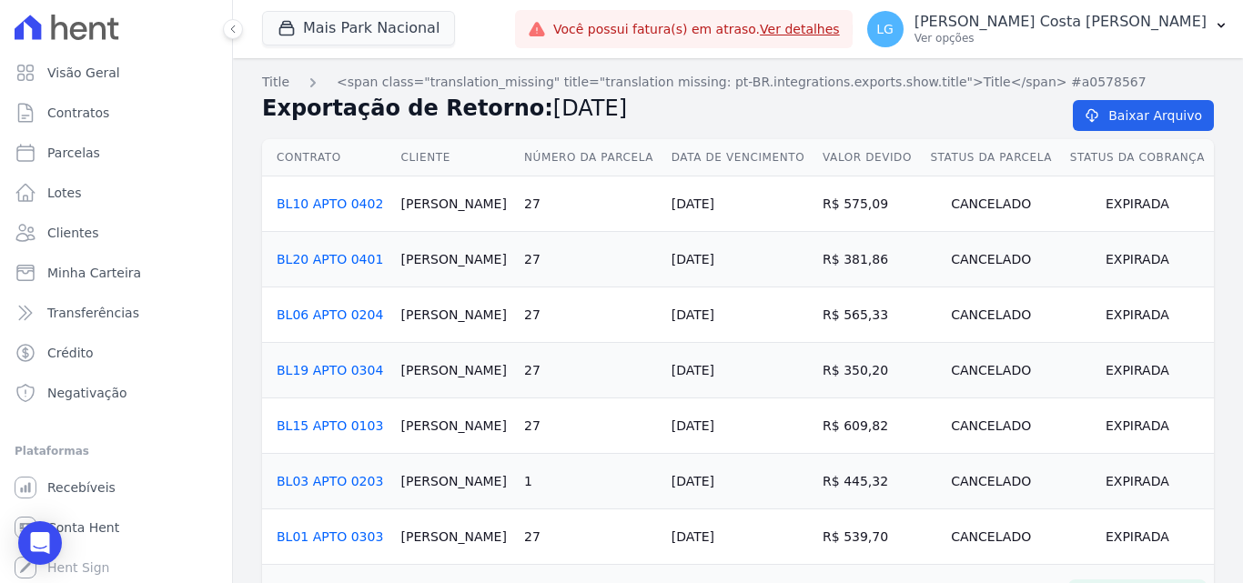
click at [796, 122] on h2 "Exportação de Retorno: [DATE]" at bounding box center [653, 108] width 782 height 33
click at [703, 141] on th "Data de Vencimento" at bounding box center [739, 157] width 151 height 37
click at [648, 201] on td "27" at bounding box center [590, 205] width 147 height 56
click at [610, 202] on td "27" at bounding box center [590, 205] width 147 height 56
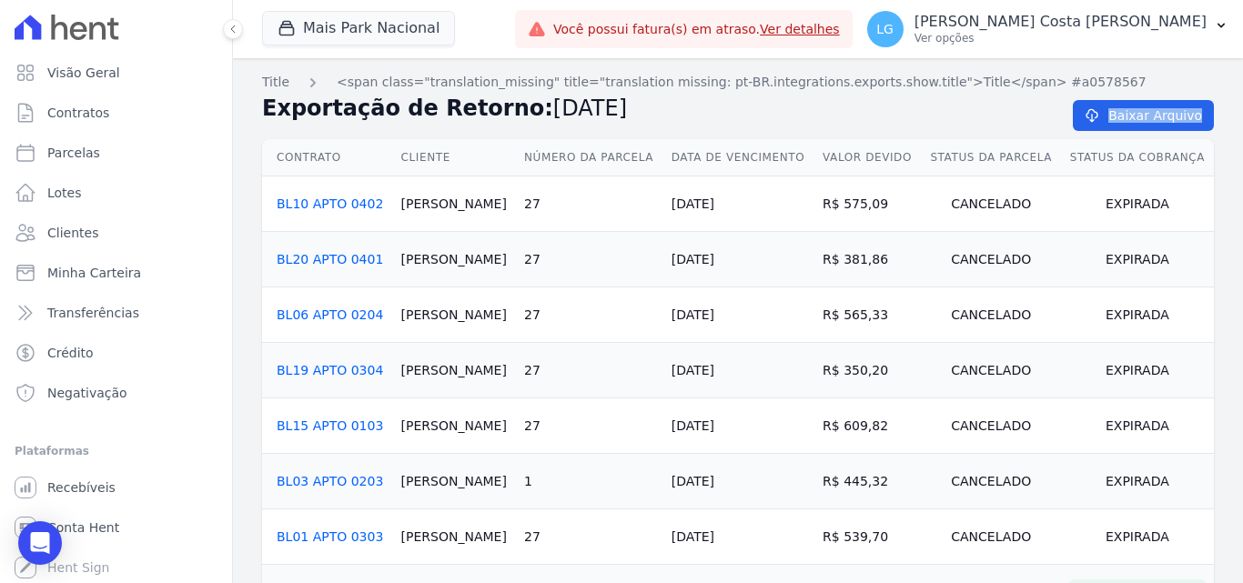
click at [569, 157] on th "Número da Parcela" at bounding box center [590, 157] width 147 height 37
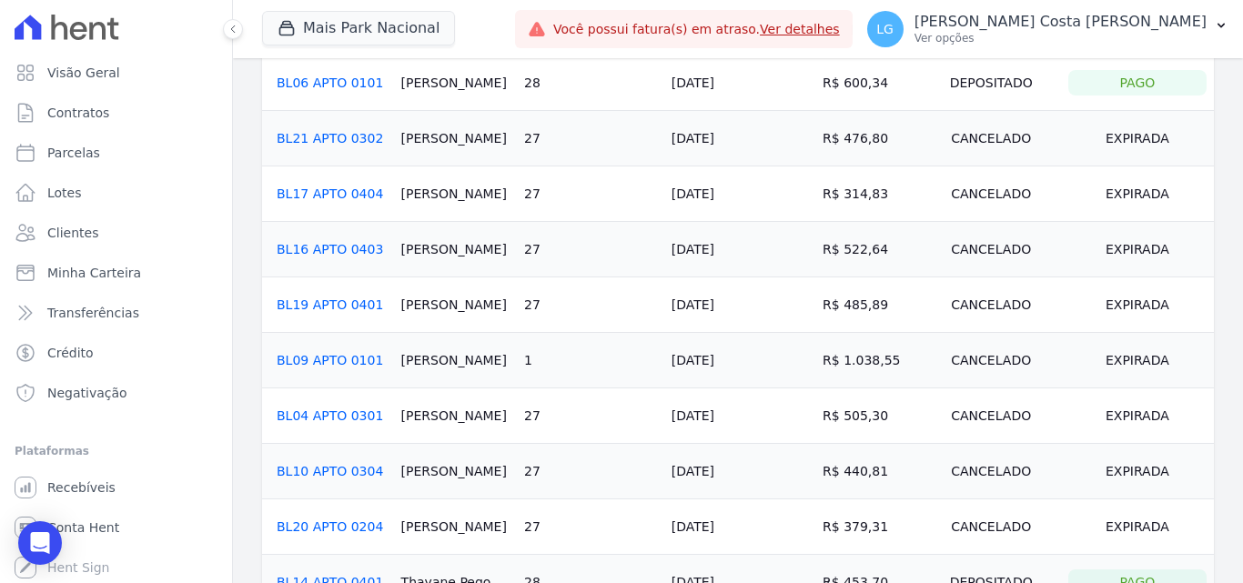
scroll to position [1010, 0]
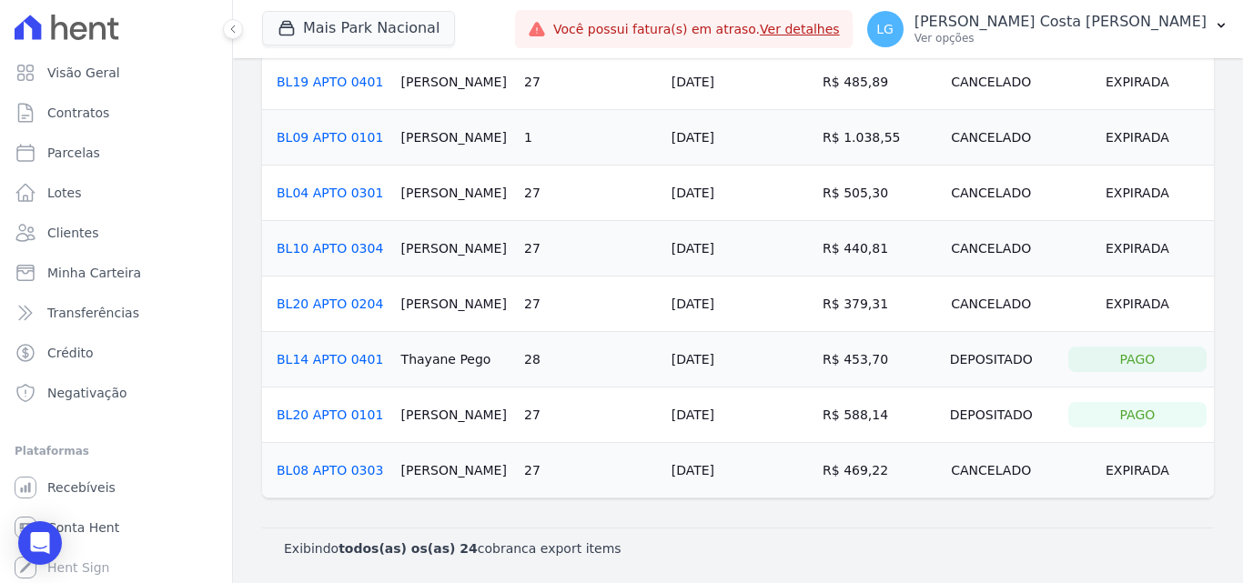
click at [359, 418] on link "BL20 APTO 0101" at bounding box center [330, 415] width 106 height 15
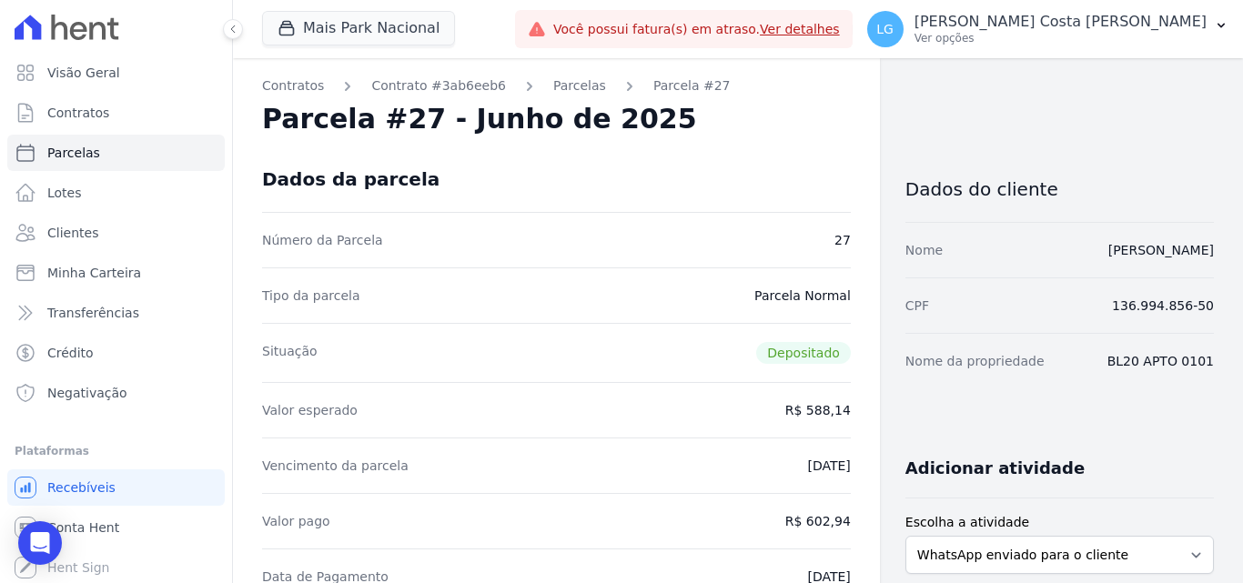
click at [551, 186] on div "Dados da parcela" at bounding box center [556, 180] width 589 height 66
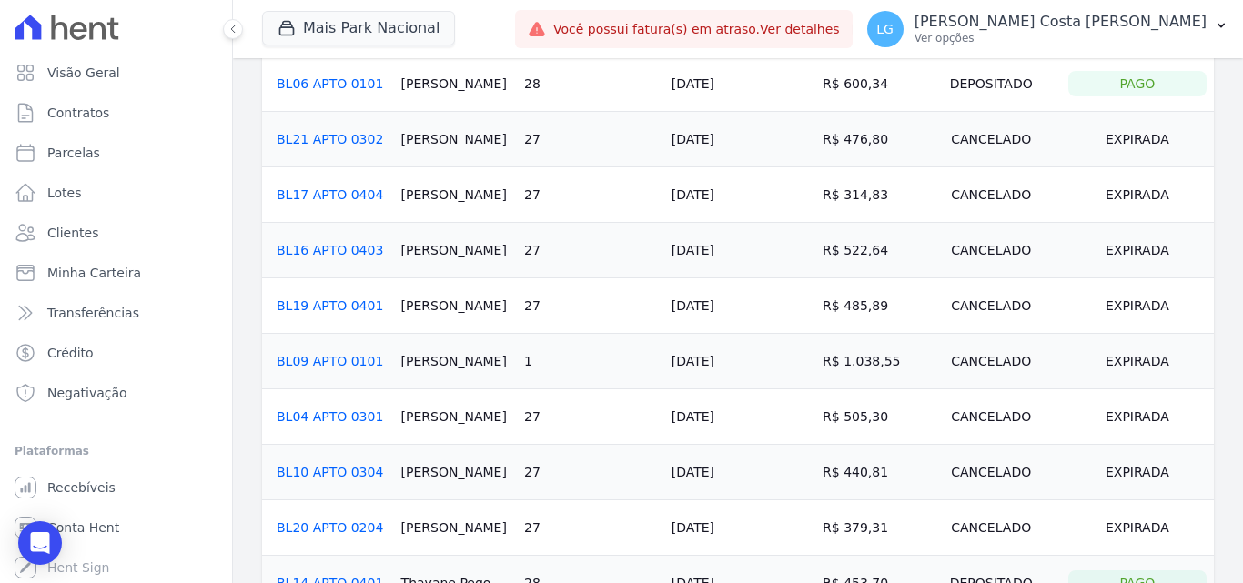
scroll to position [1010, 0]
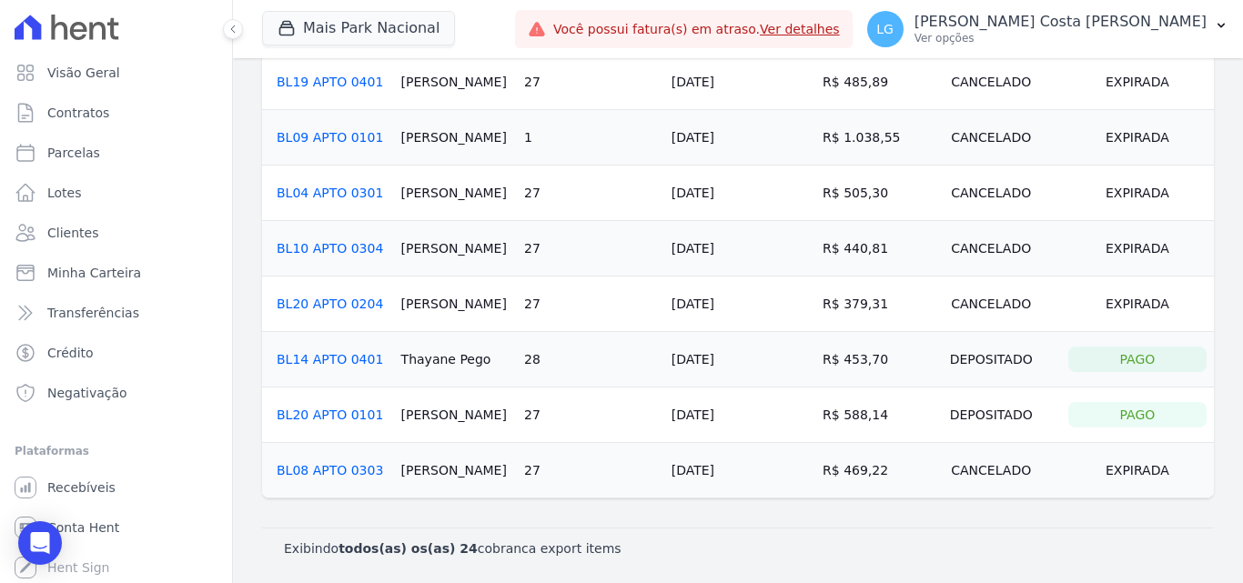
click at [325, 416] on link "BL20 APTO 0101" at bounding box center [330, 415] width 106 height 15
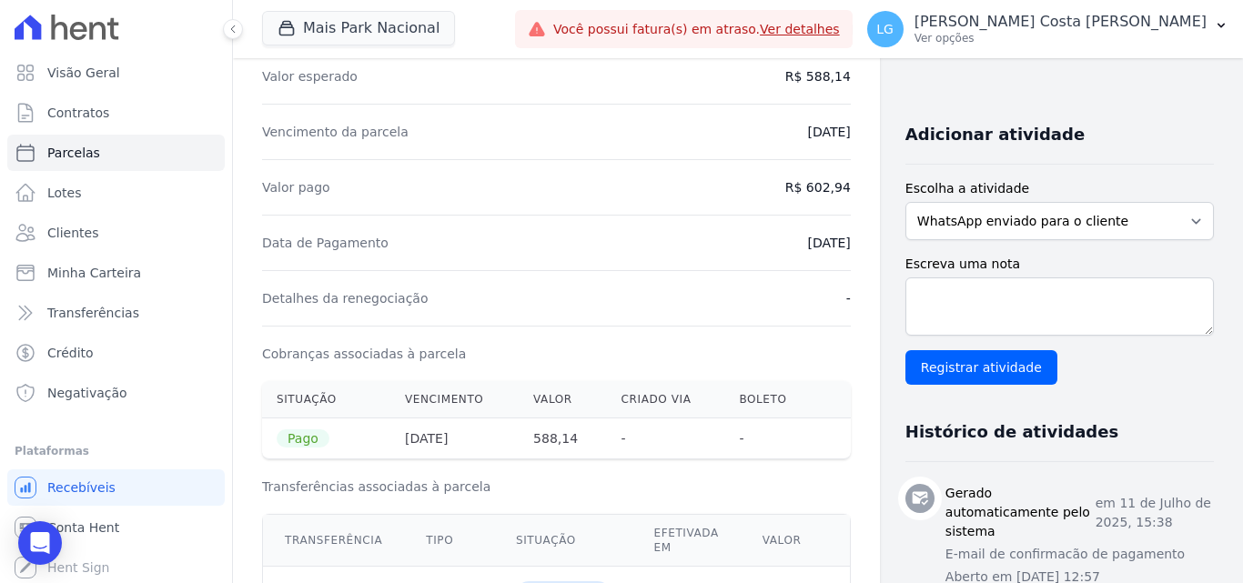
scroll to position [364, 0]
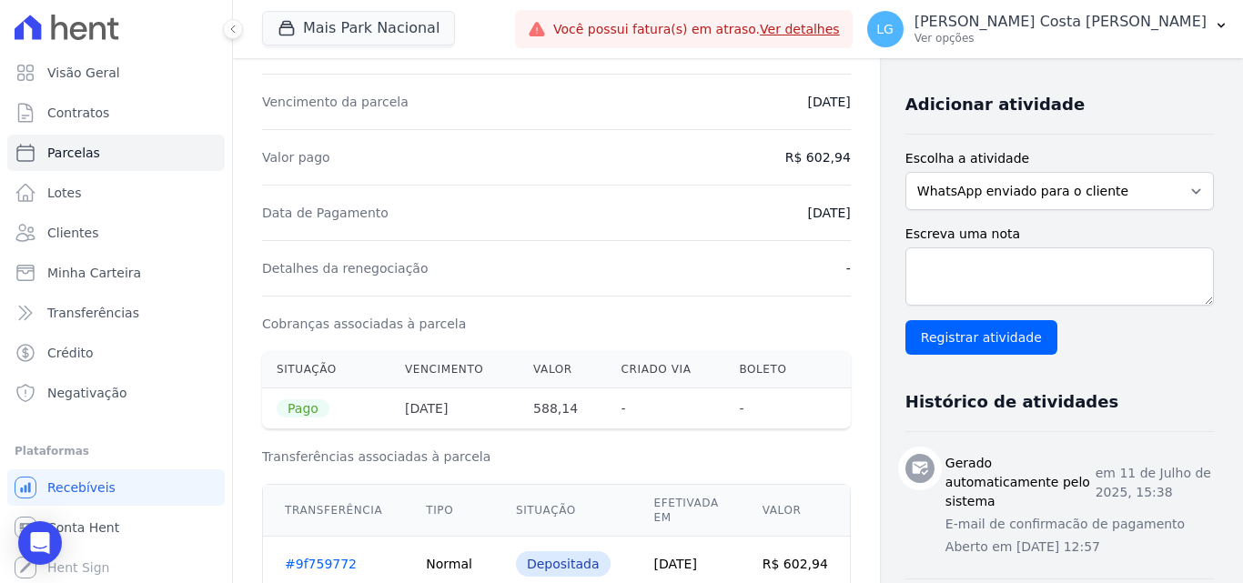
drag, startPoint x: 531, startPoint y: 407, endPoint x: 563, endPoint y: 406, distance: 32.8
click at [563, 406] on th "588,14" at bounding box center [563, 409] width 88 height 41
click at [561, 424] on th "588,14" at bounding box center [563, 409] width 88 height 41
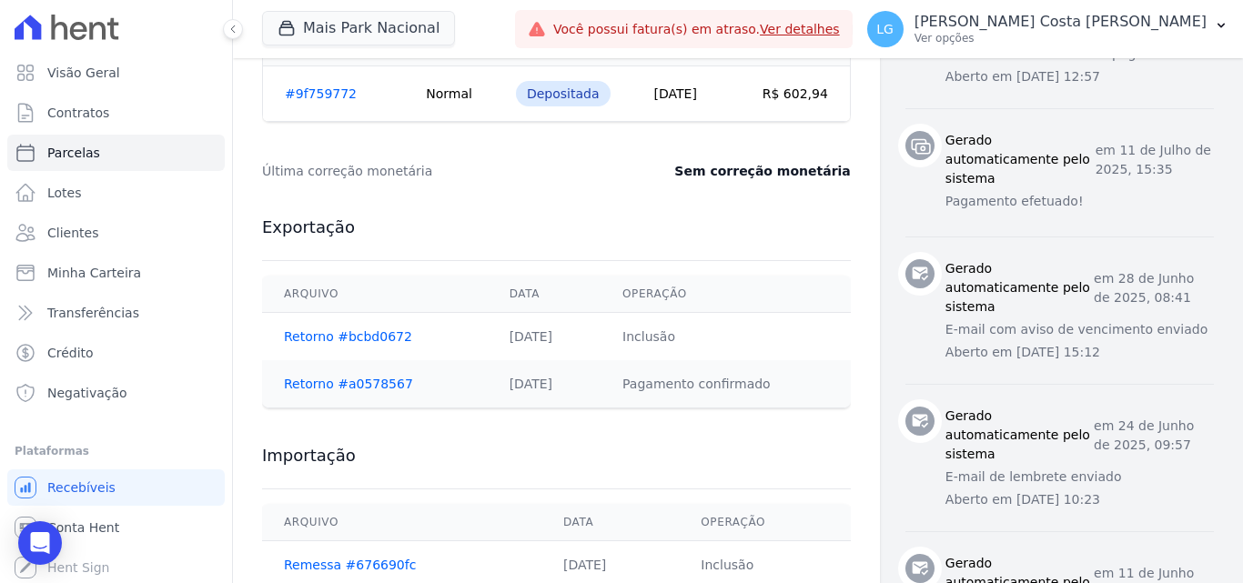
scroll to position [828, 0]
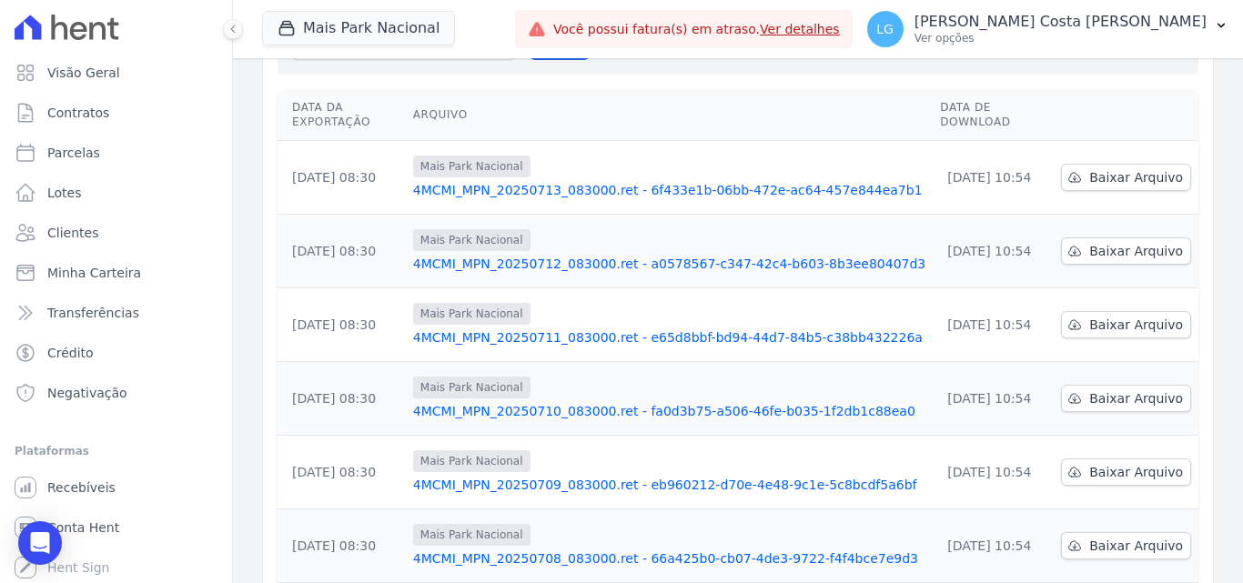
scroll to position [182, 0]
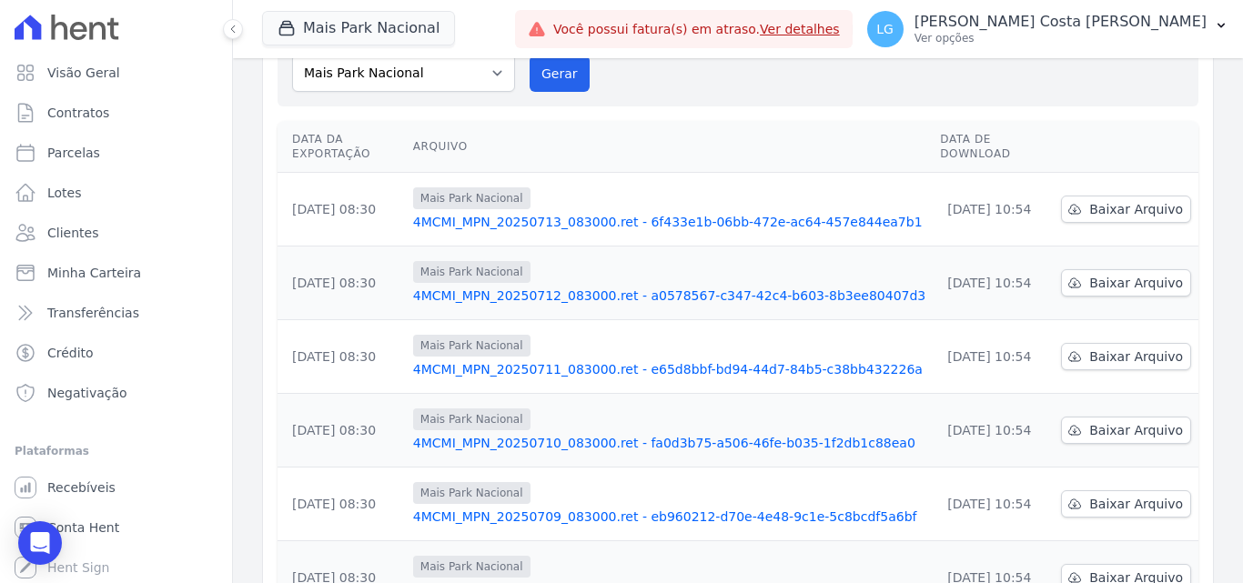
click at [502, 213] on link "4MCMI_MPN_20250713_083000.ret - 6f433e1b-06bb-472e-ac64-457e844ea7b1" at bounding box center [669, 222] width 512 height 18
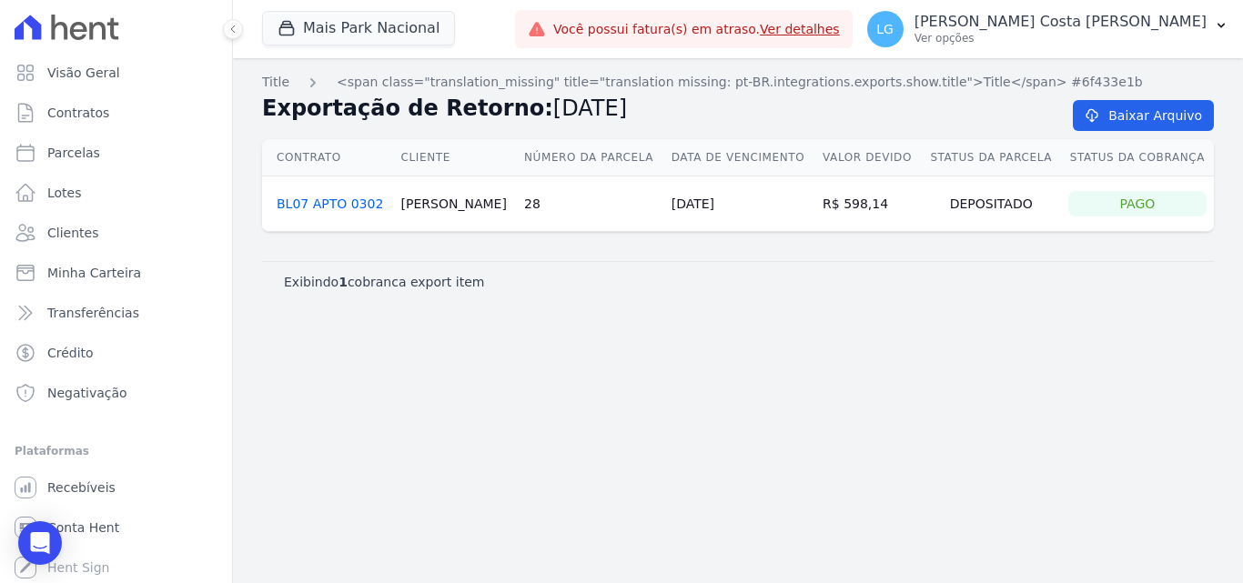
click at [571, 319] on div "Title <span class="translation_missing" title="translation missing: pt-BR.integ…" at bounding box center [738, 320] width 1010 height 525
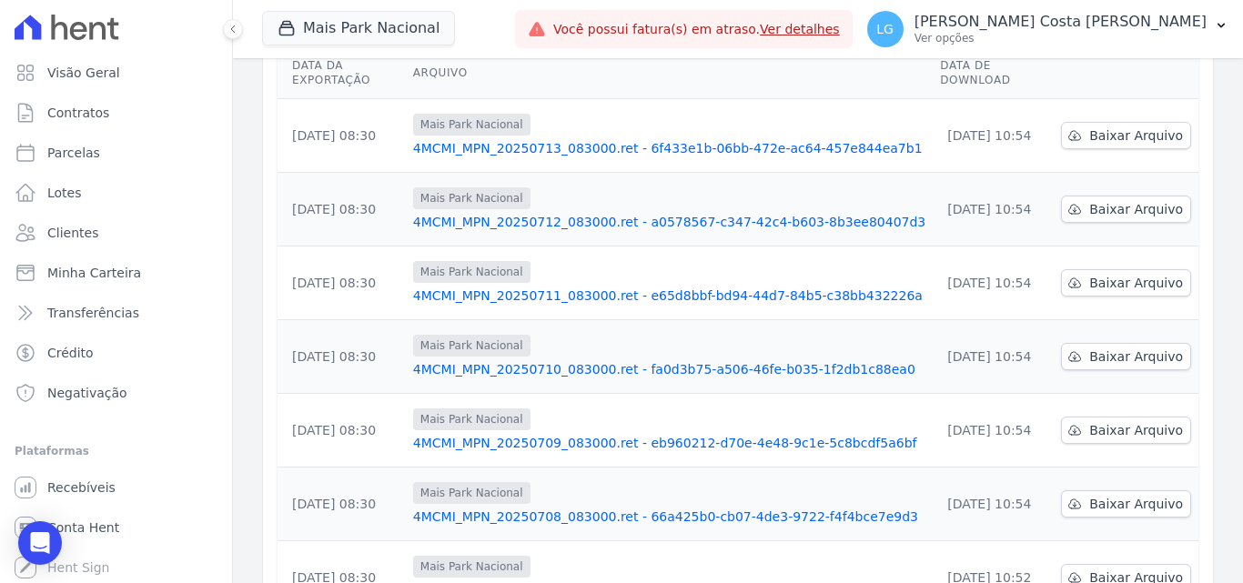
scroll to position [567, 0]
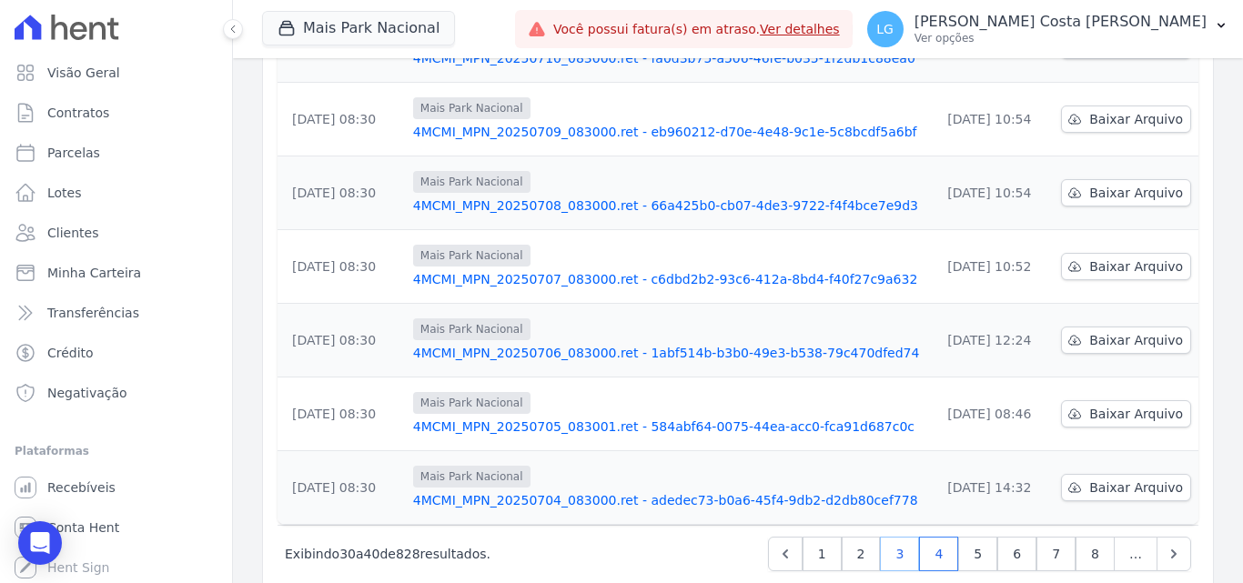
click at [890, 537] on link "3" at bounding box center [899, 554] width 39 height 35
click at [622, 491] on link "4MCMI_MPN_20250714_083000.ret - 03846534-3ece-4e6b-9265-78da41efa64d" at bounding box center [669, 500] width 512 height 18
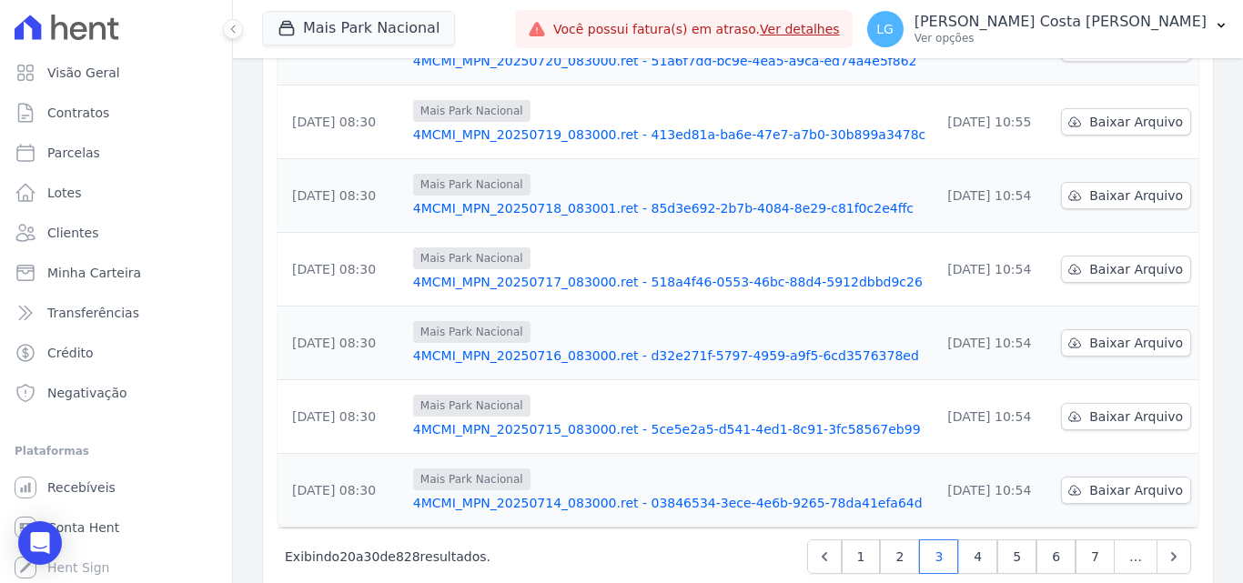
scroll to position [567, 0]
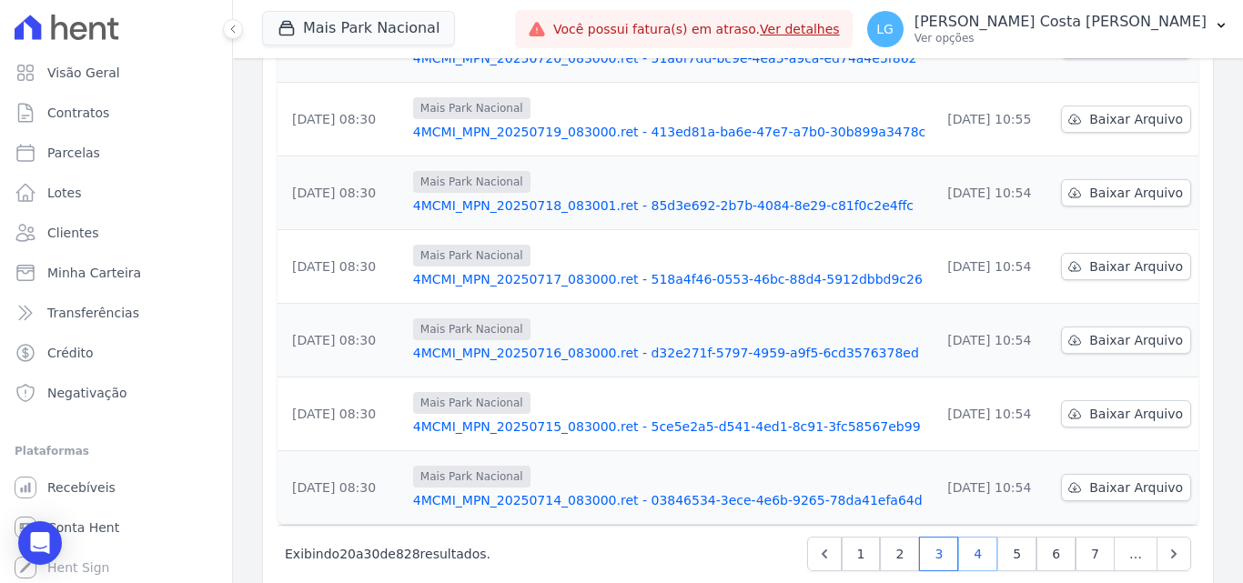
click at [972, 537] on link "4" at bounding box center [977, 554] width 39 height 35
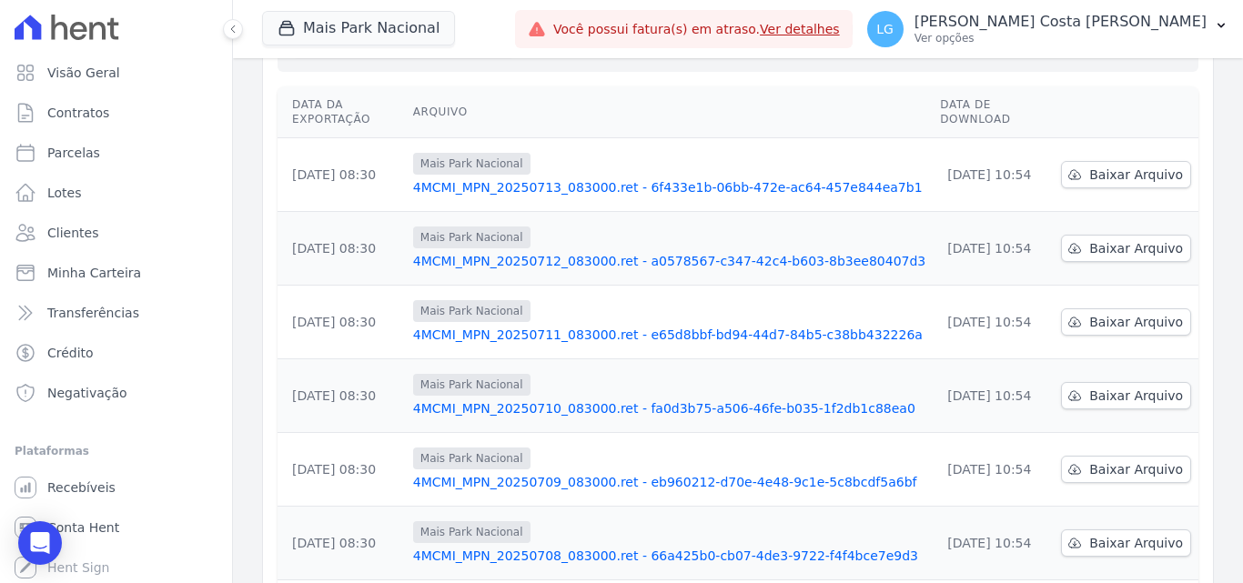
scroll to position [203, 0]
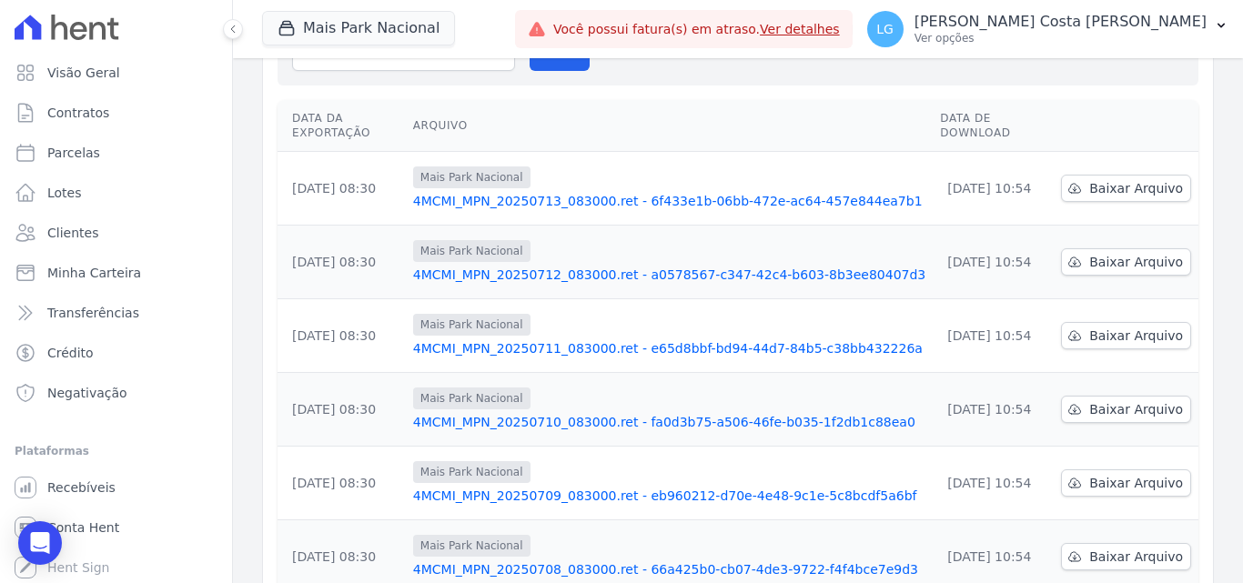
click at [594, 266] on link "4MCMI_MPN_20250712_083000.ret - a0578567-c347-42c4-b603-8b3ee80407d3" at bounding box center [669, 275] width 512 height 18
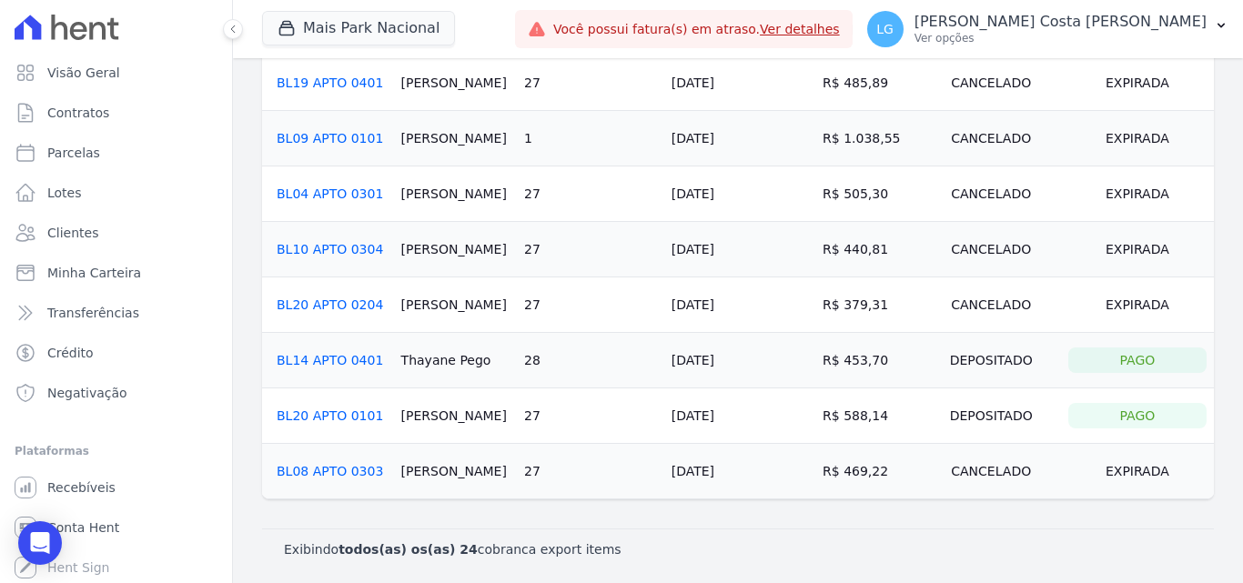
scroll to position [1010, 0]
click at [334, 414] on link "BL20 APTO 0101" at bounding box center [330, 415] width 106 height 15
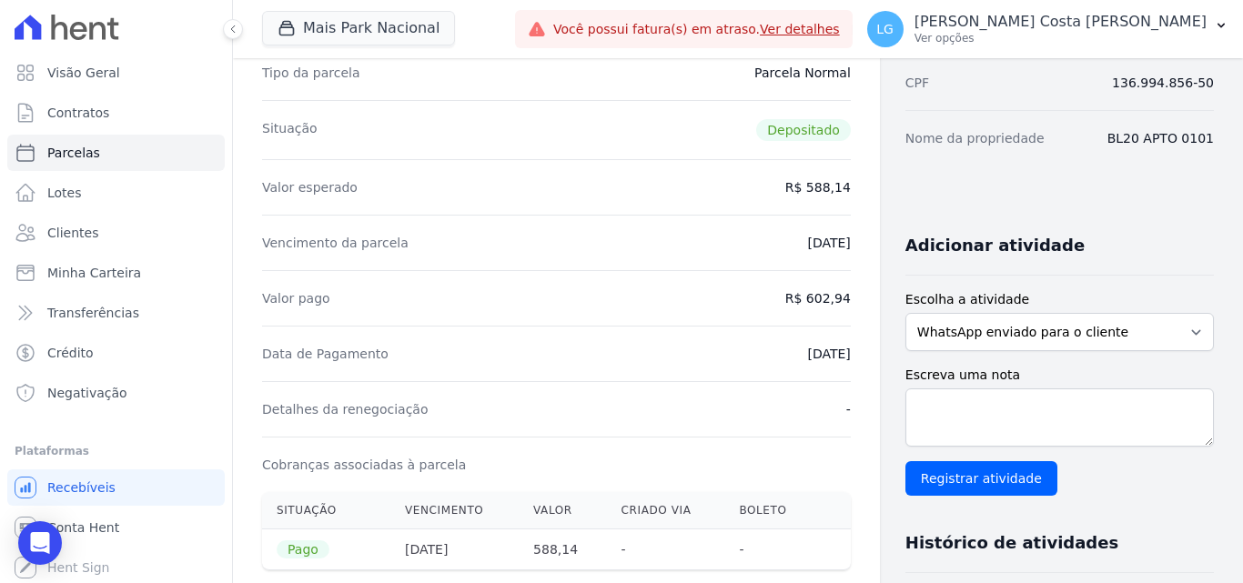
scroll to position [273, 0]
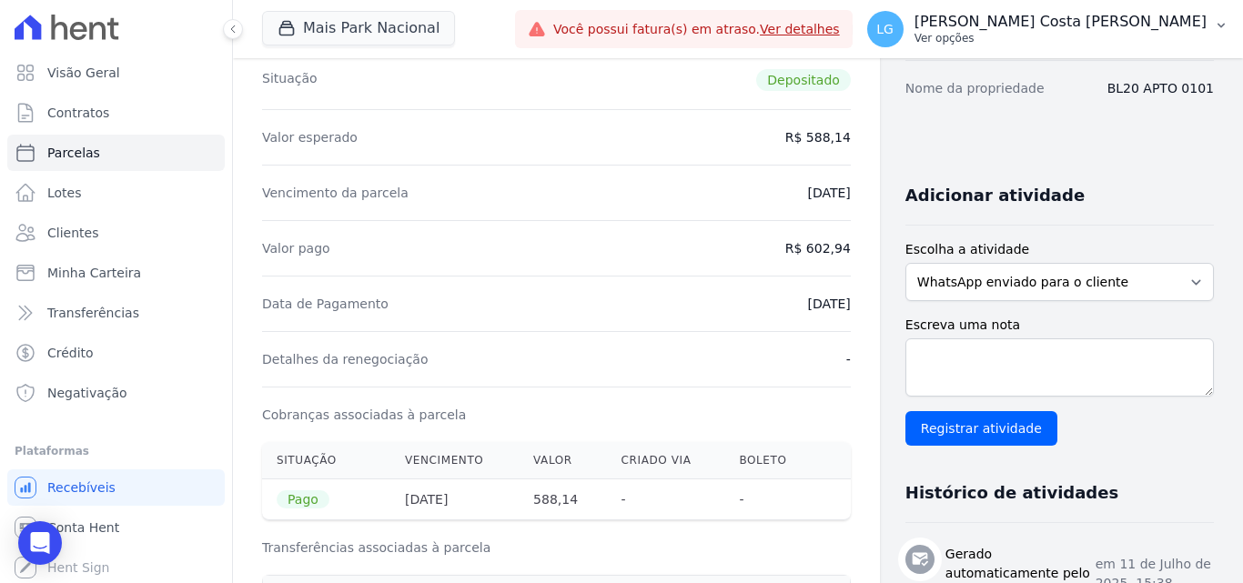
click at [993, 18] on p "[PERSON_NAME] Costa [PERSON_NAME]" at bounding box center [1061, 22] width 292 height 18
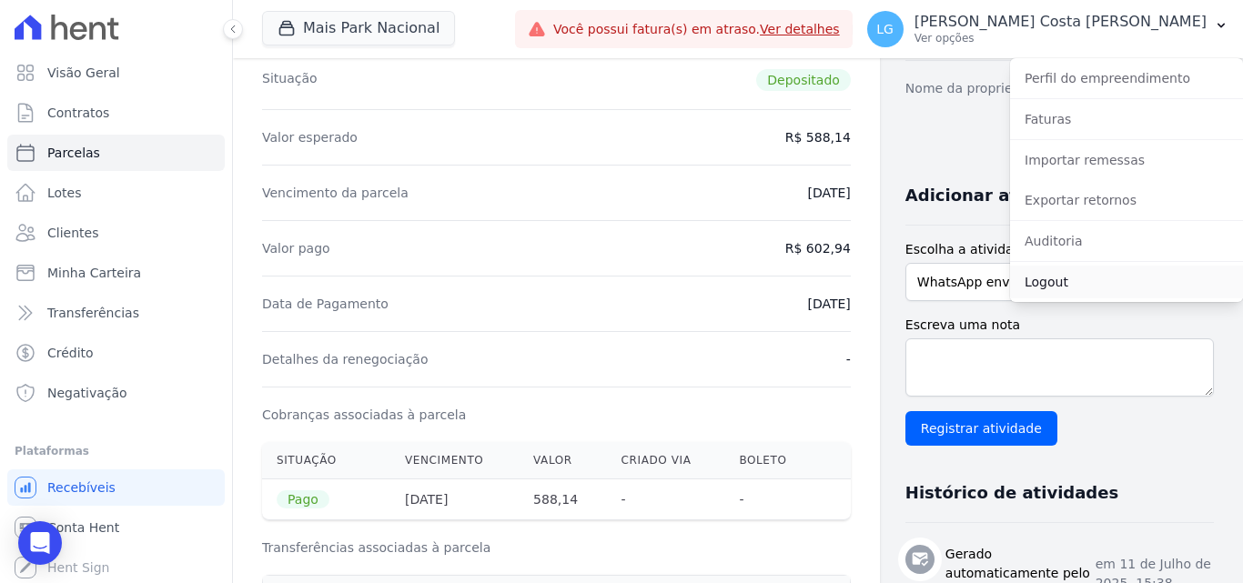
click at [1068, 273] on link "Logout" at bounding box center [1126, 282] width 233 height 33
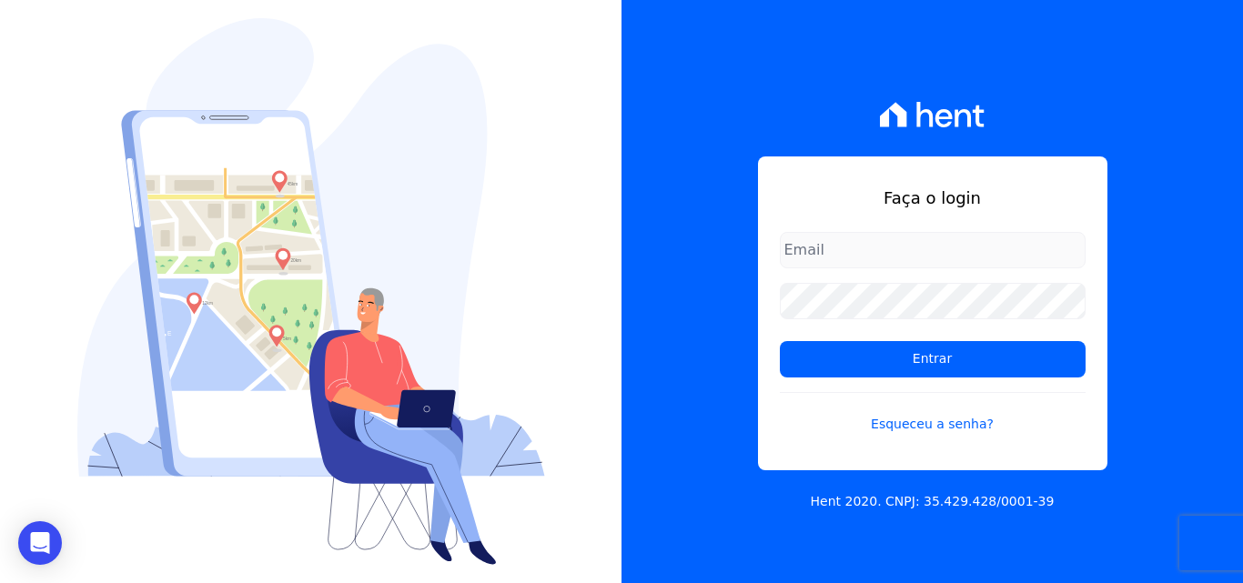
type input "[PERSON_NAME][EMAIL_ADDRESS][PERSON_NAME][DOMAIN_NAME]"
